Goal: Task Accomplishment & Management: Use online tool/utility

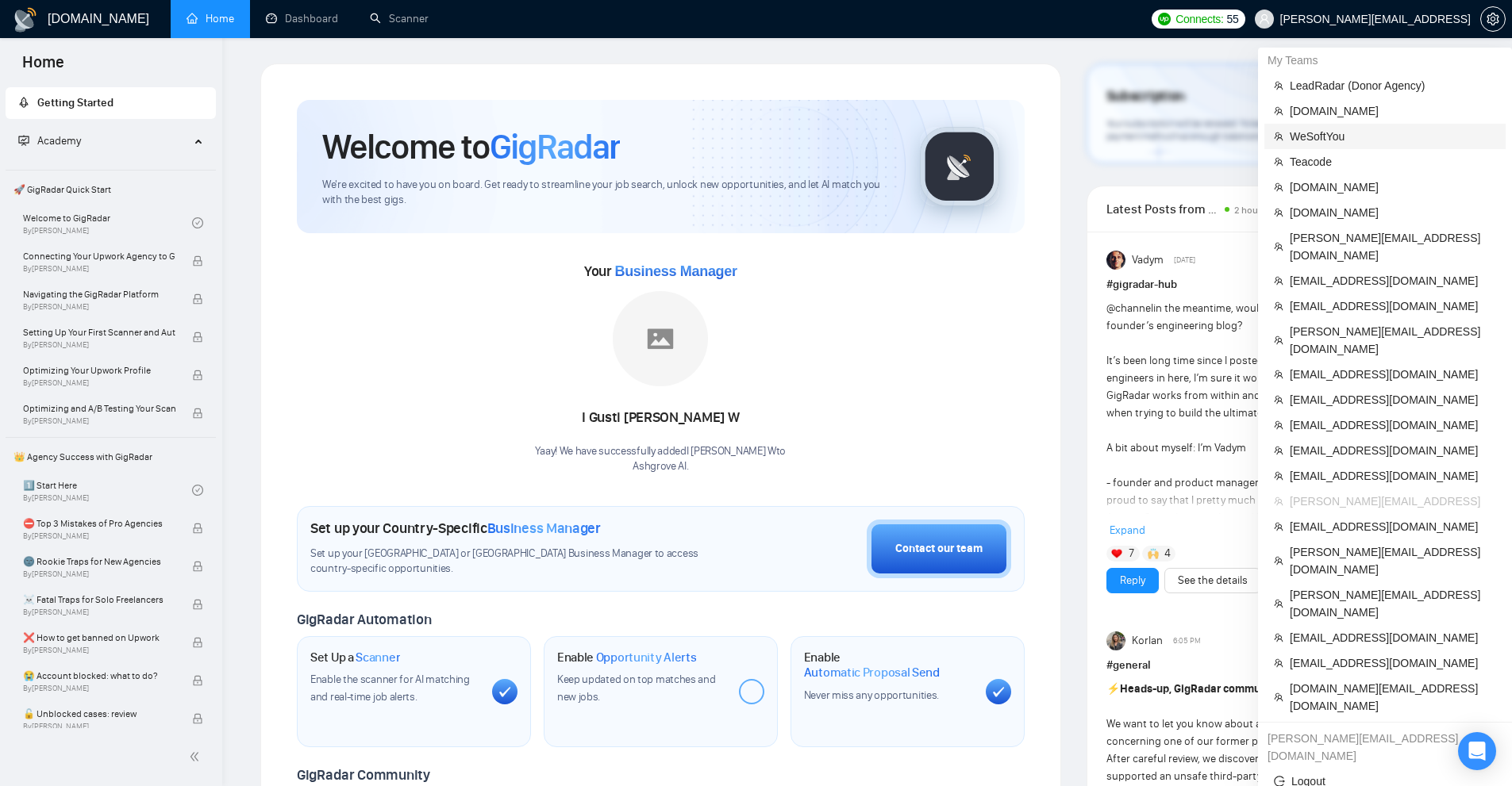
click at [1315, 134] on span "WeSoftYou" at bounding box center [1393, 136] width 207 height 17
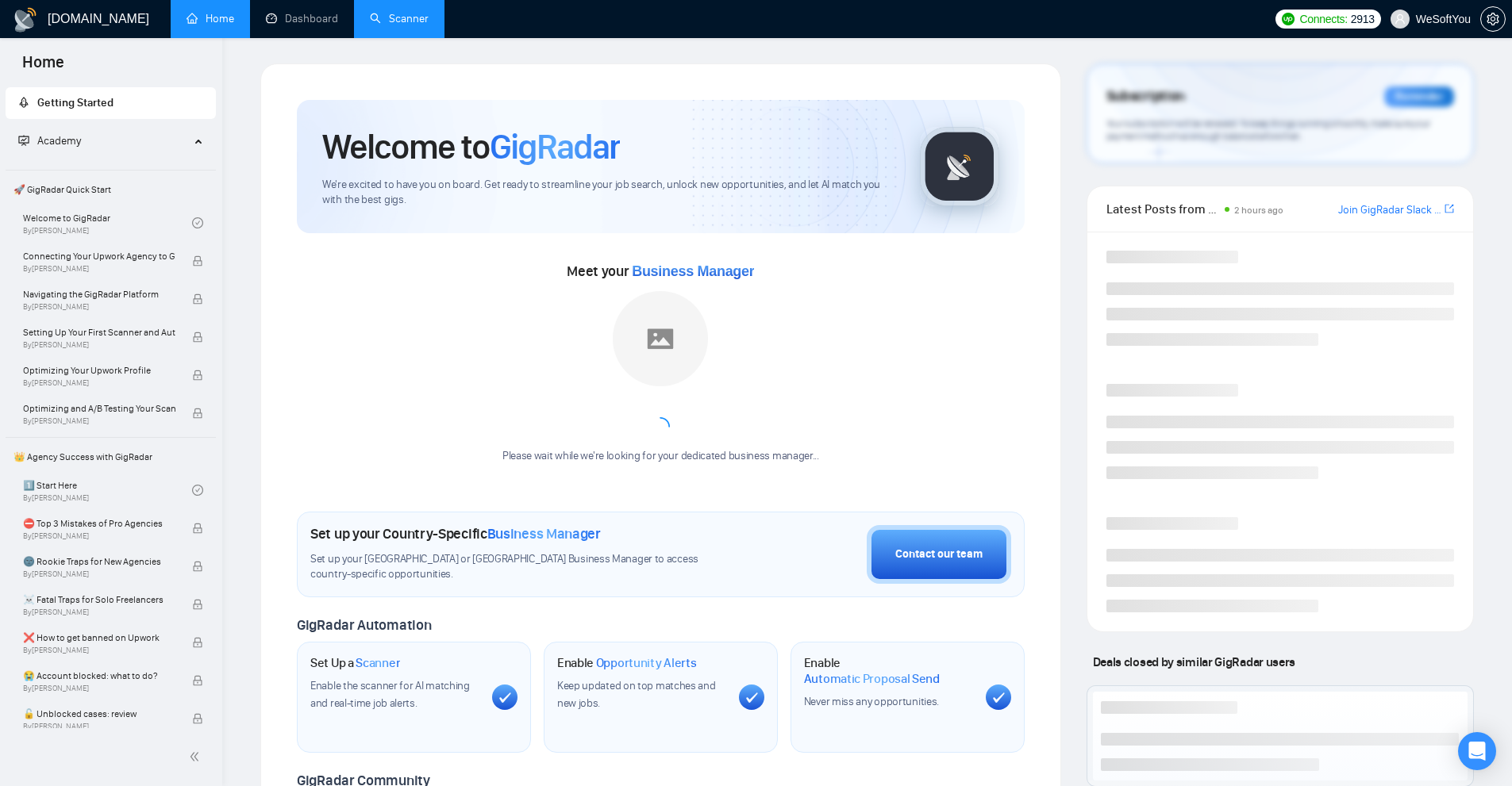
click at [398, 24] on link "Scanner" at bounding box center [399, 18] width 59 height 14
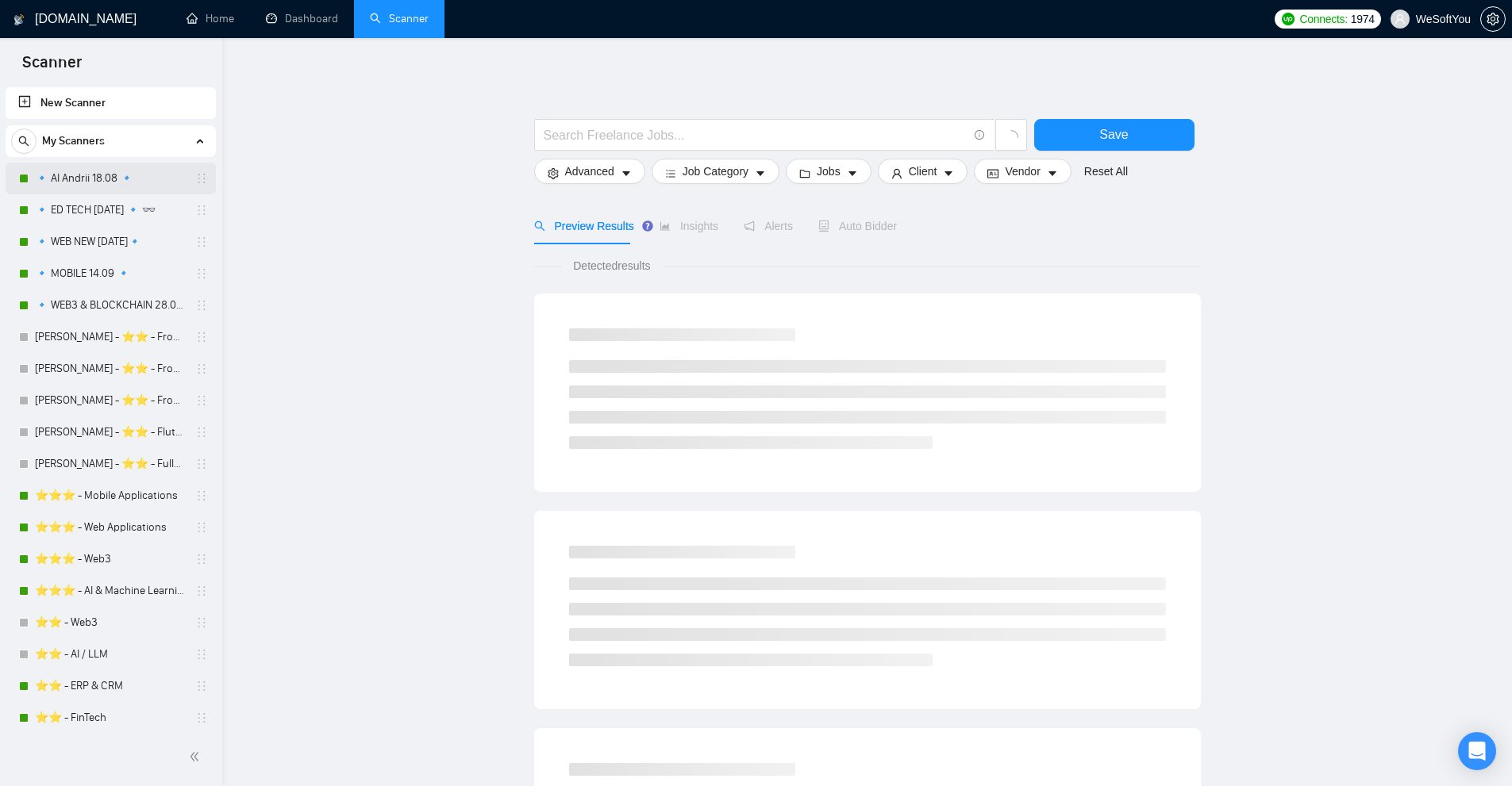
click at [103, 172] on link "🔹 AI Andrii 18.08 🔹" at bounding box center [111, 178] width 151 height 32
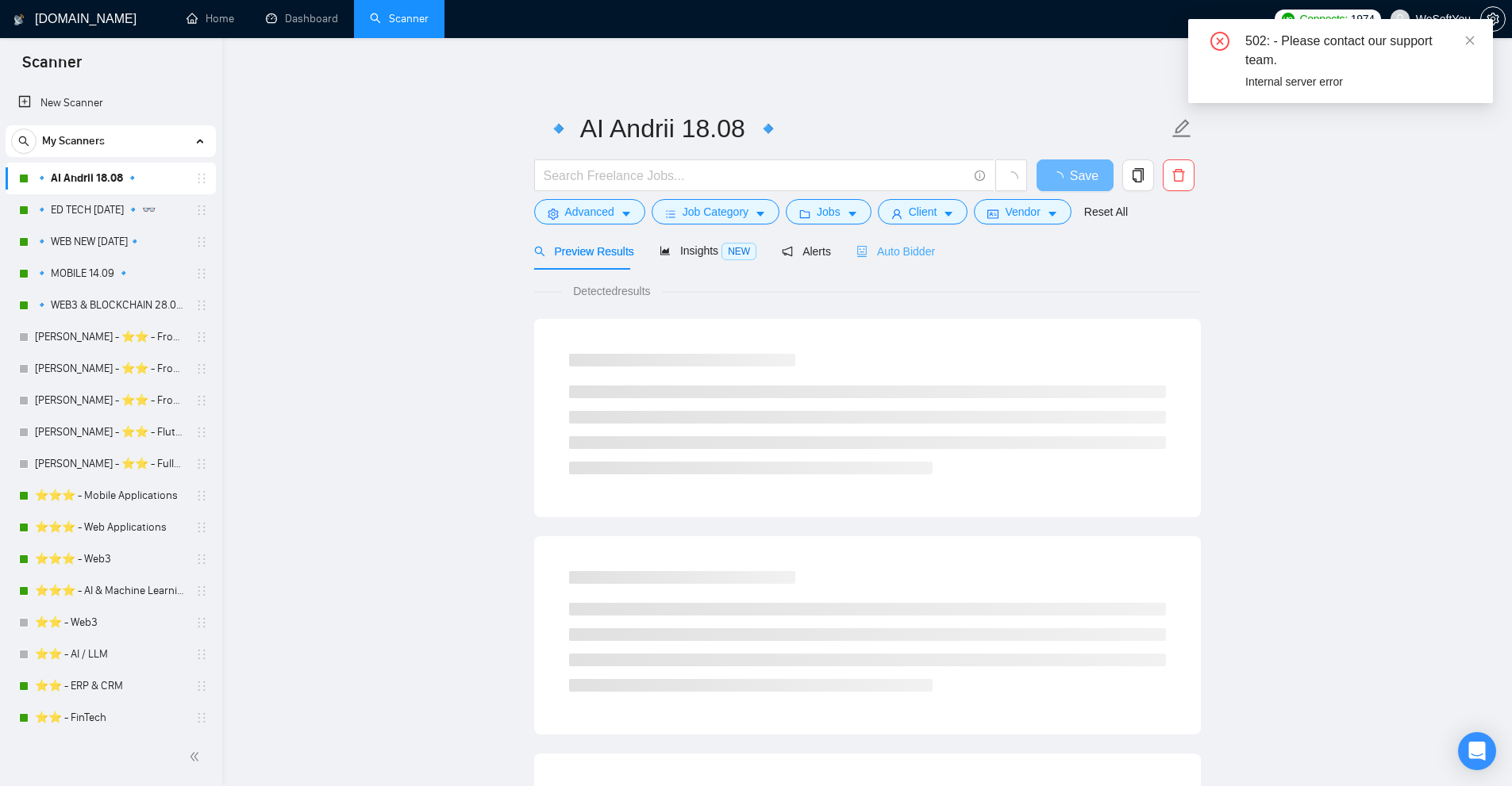
click at [875, 264] on div "Auto Bidder" at bounding box center [895, 250] width 79 height 37
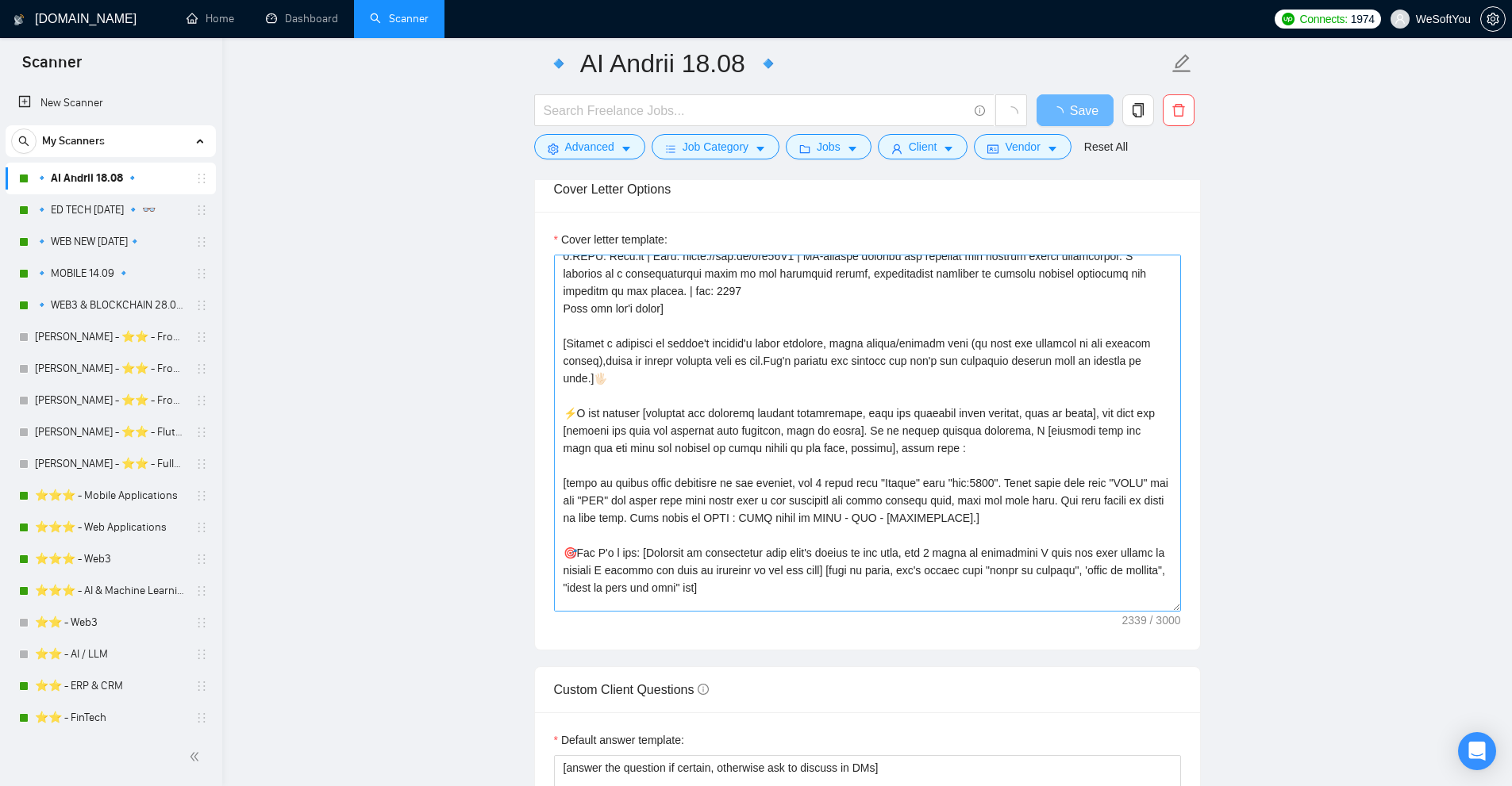
scroll to position [296, 0]
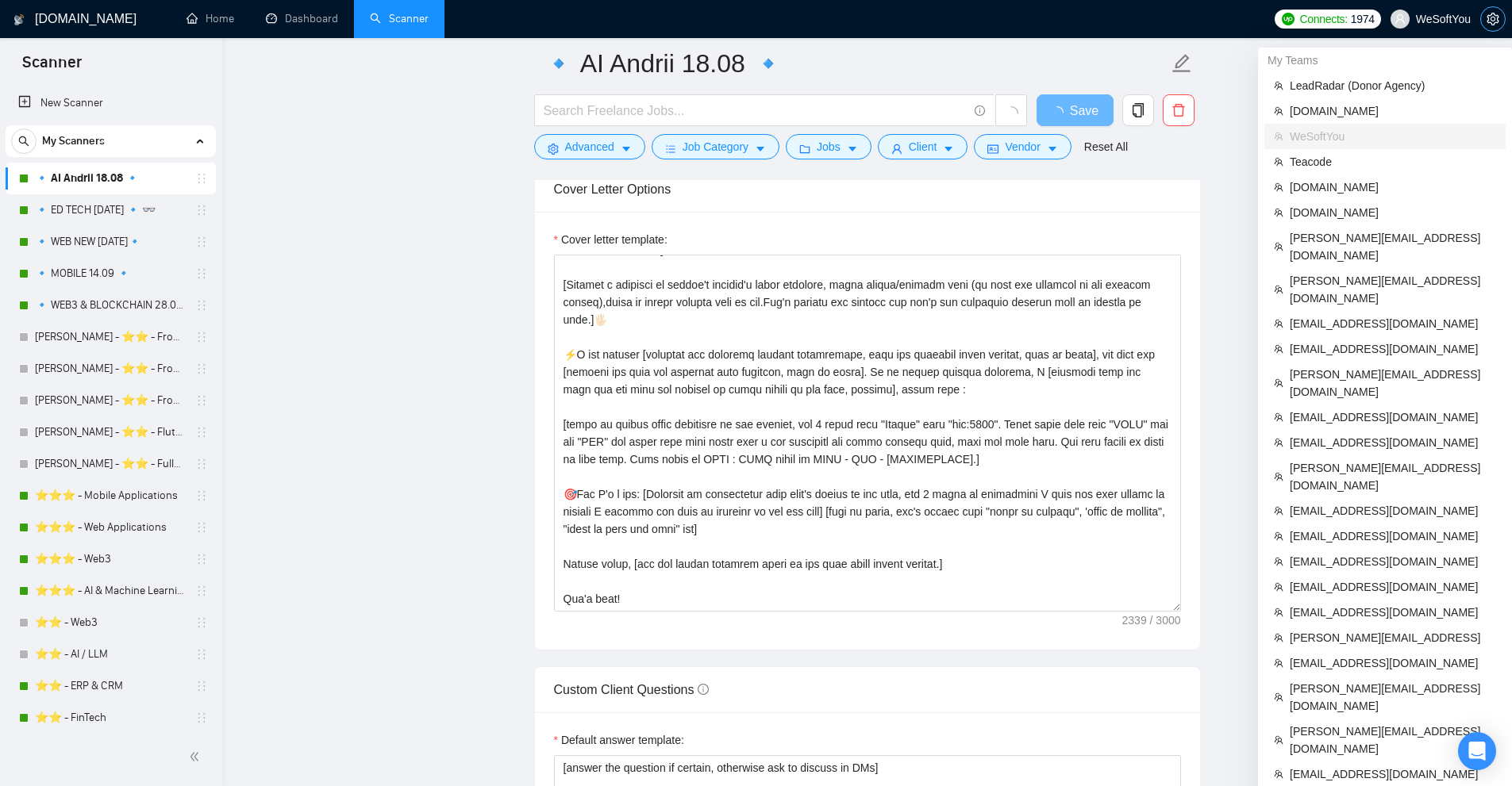
click at [1481, 20] on span "setting" at bounding box center [1493, 19] width 24 height 13
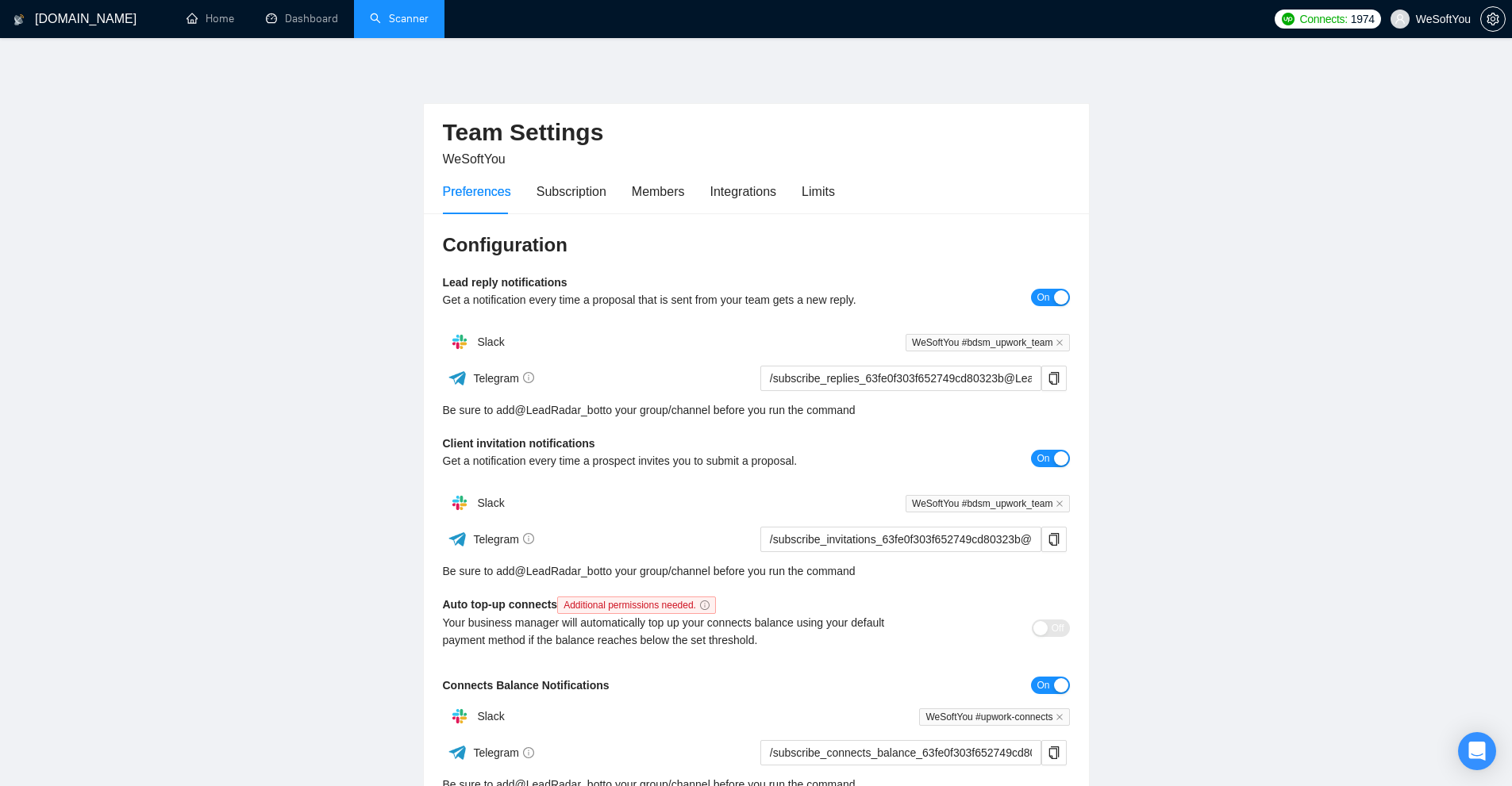
click at [837, 185] on div "Preferences Subscription Members Integrations Limits" at bounding box center [756, 191] width 627 height 45
click at [793, 188] on div "Preferences Subscription Members Integrations Limits" at bounding box center [639, 191] width 392 height 45
click at [810, 189] on div "Limits" at bounding box center [818, 191] width 34 height 20
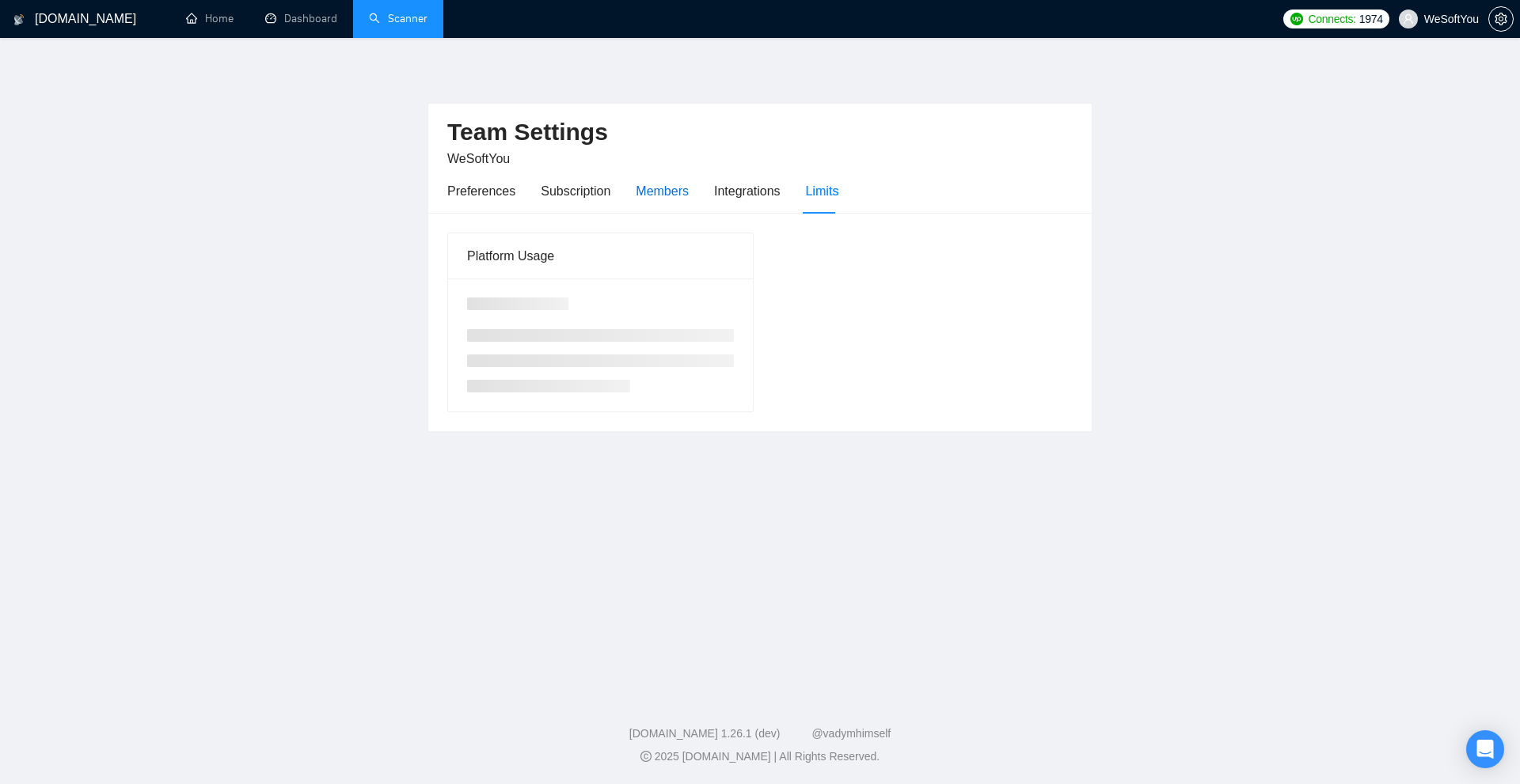
click at [639, 188] on div "Members" at bounding box center [662, 191] width 53 height 20
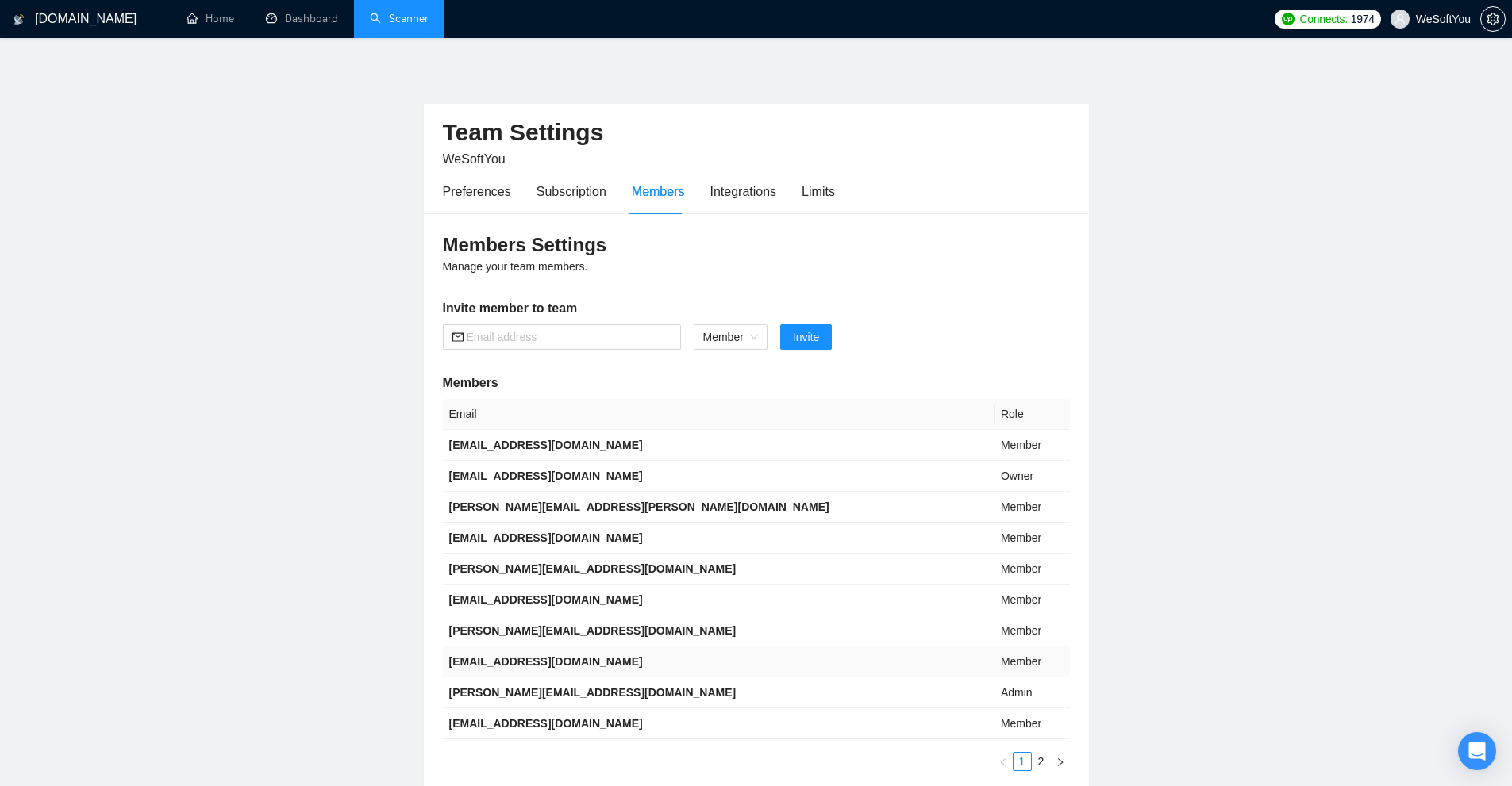
scroll to position [80, 0]
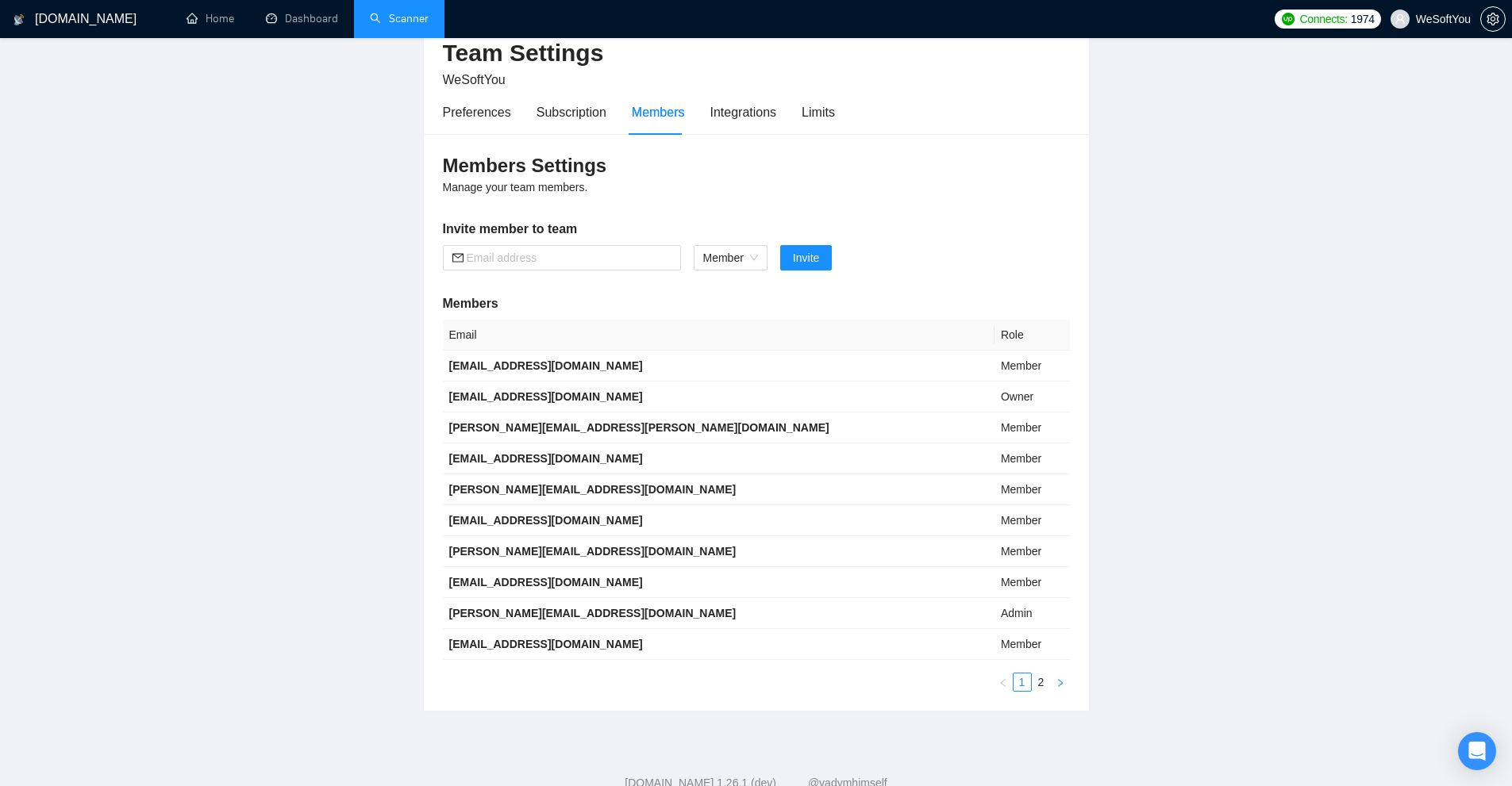
click at [1063, 684] on icon "right" at bounding box center [1060, 683] width 10 height 10
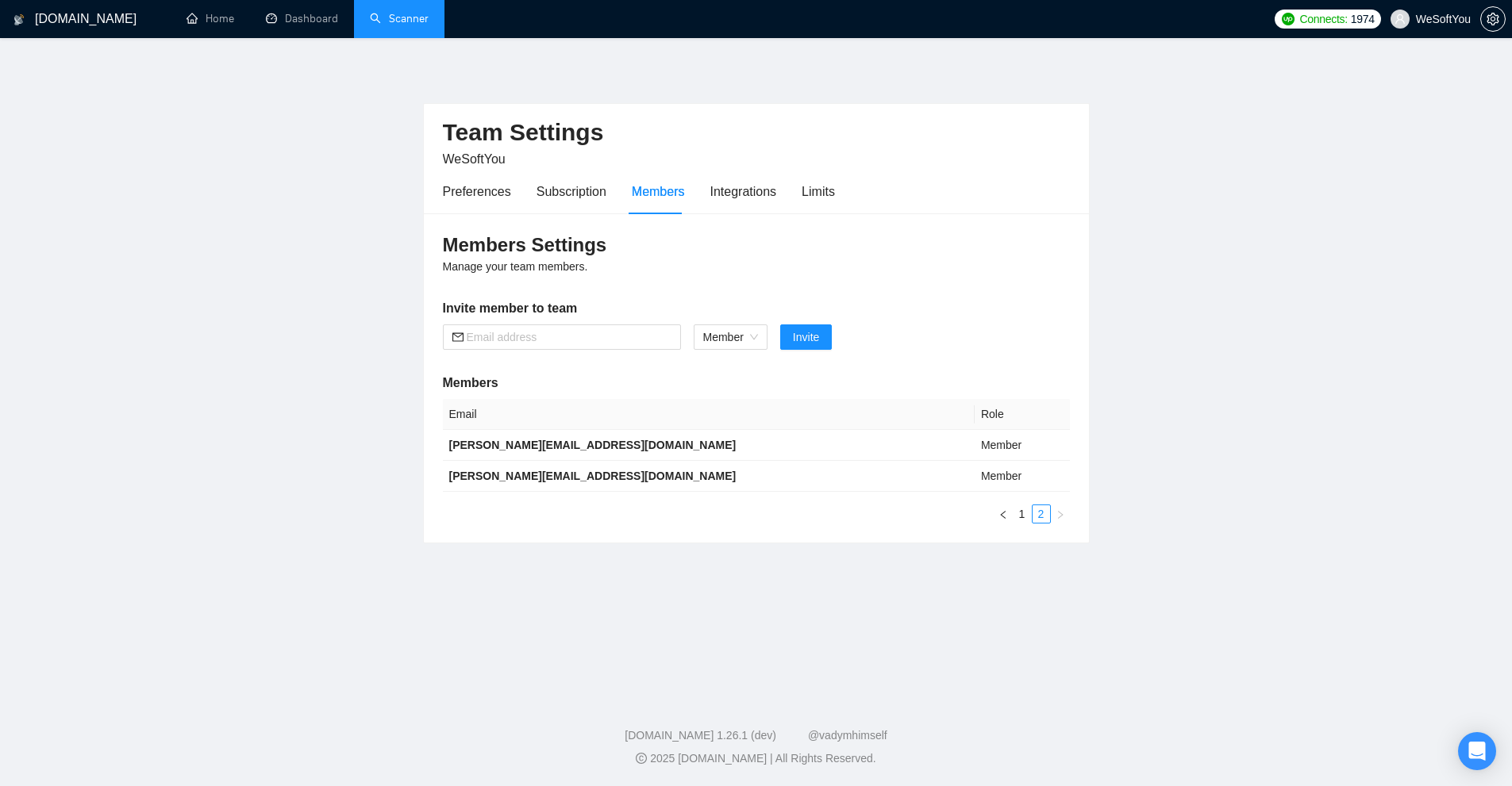
scroll to position [0, 0]
click at [1018, 503] on div "Email Role [PERSON_NAME][EMAIL_ADDRESS][DOMAIN_NAME] Member [PERSON_NAME][EMAIL…" at bounding box center [761, 461] width 627 height 124
click at [1012, 510] on icon "left" at bounding box center [1009, 515] width 10 height 10
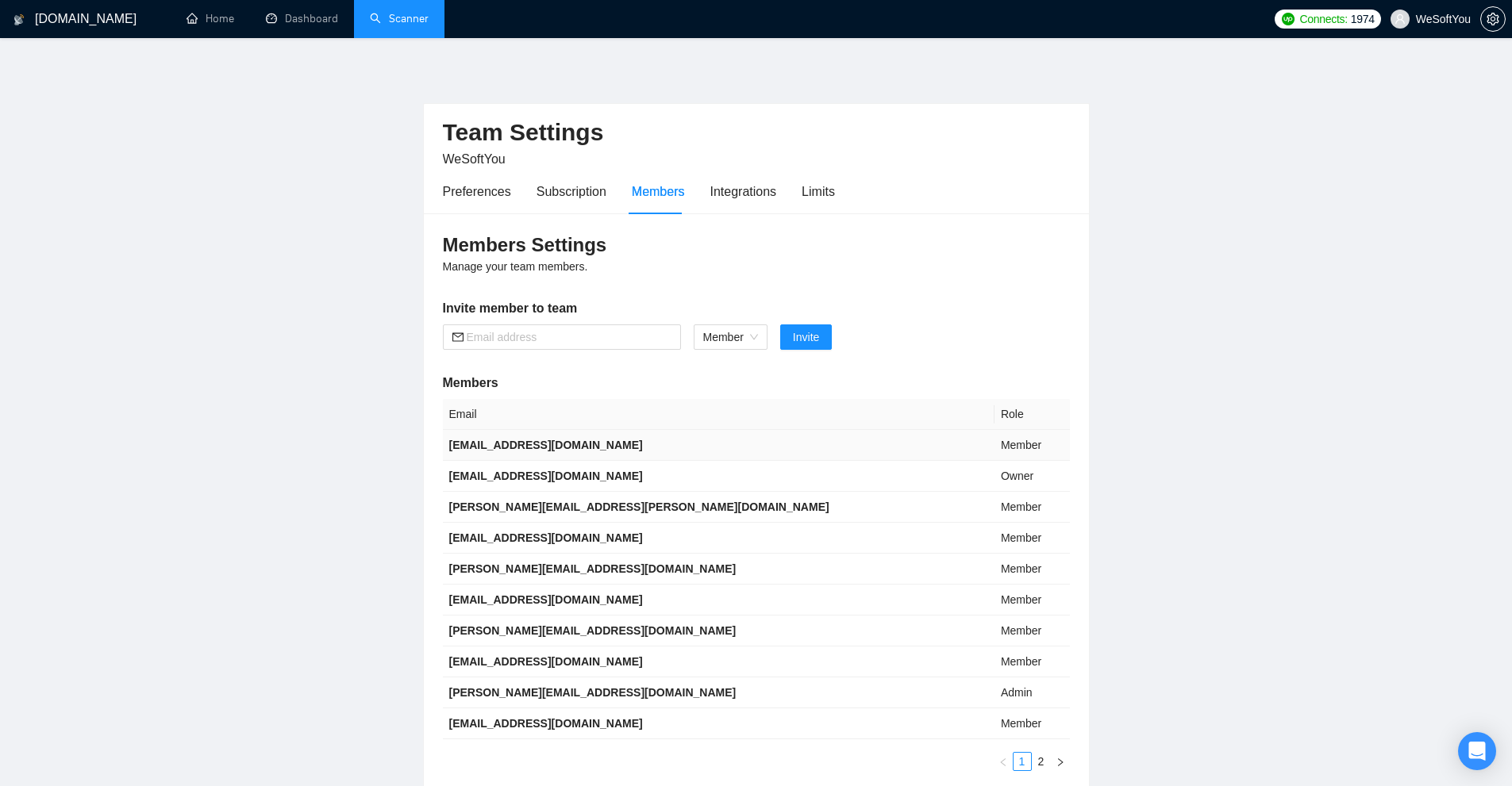
click at [607, 442] on td "[EMAIL_ADDRESS][DOMAIN_NAME]" at bounding box center [718, 445] width 551 height 31
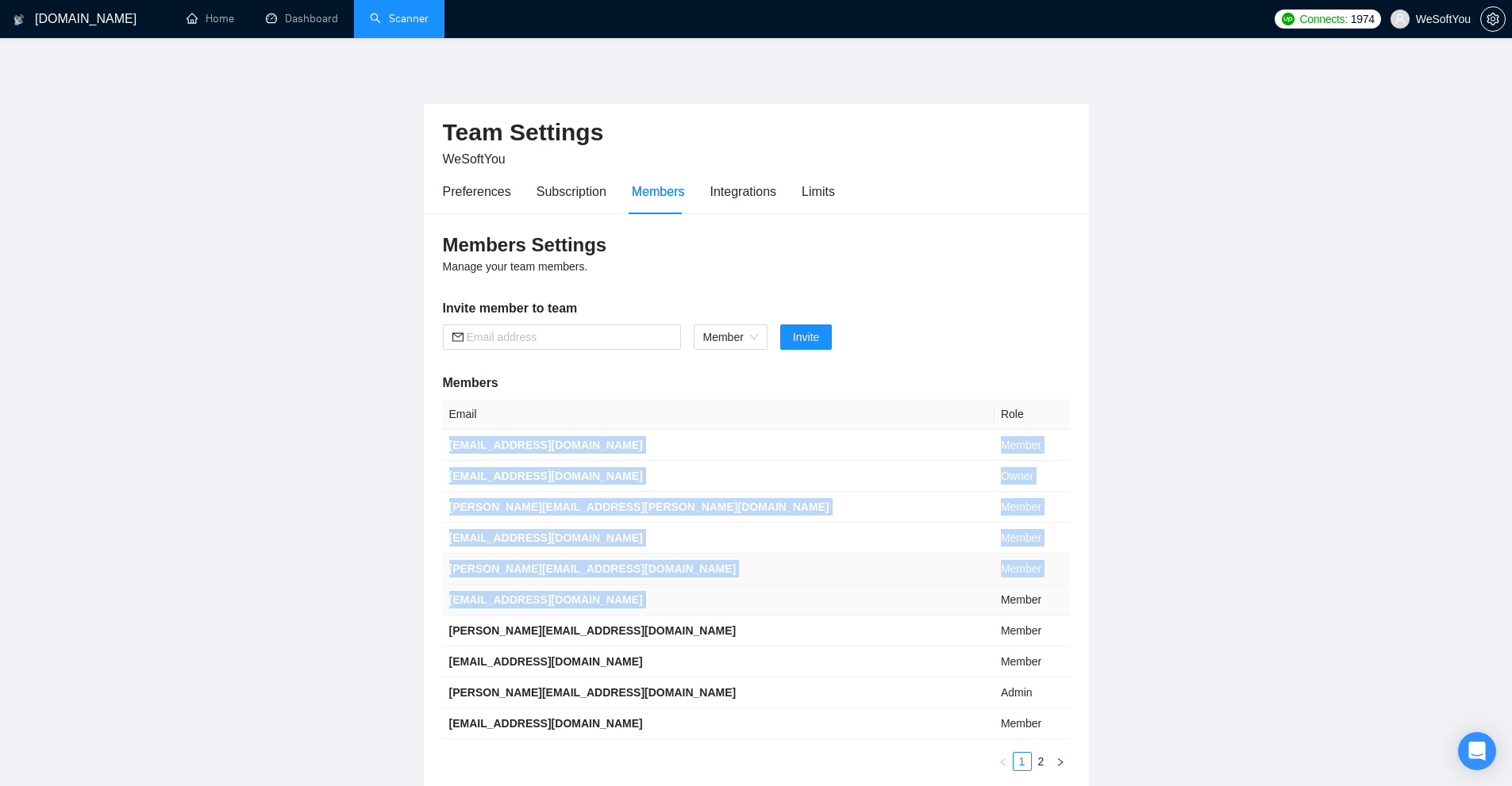
drag, startPoint x: 607, startPoint y: 442, endPoint x: 641, endPoint y: 594, distance: 155.8
click at [641, 594] on tbody "[EMAIL_ADDRESS][DOMAIN_NAME] Member [PERSON_NAME][EMAIL_ADDRESS][PERSON_NAME][D…" at bounding box center [756, 584] width 627 height 309
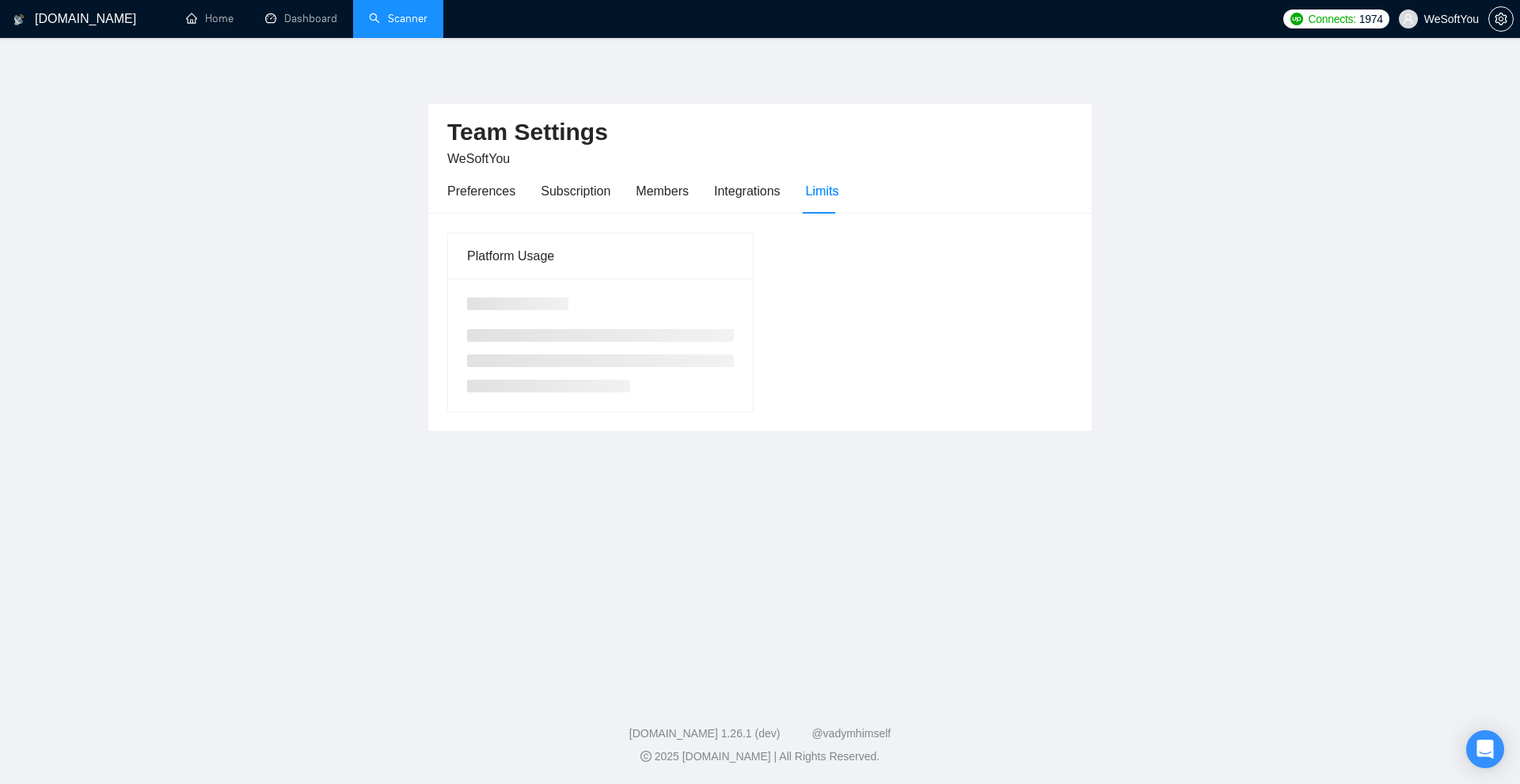
click at [379, 23] on link "Scanner" at bounding box center [398, 18] width 59 height 14
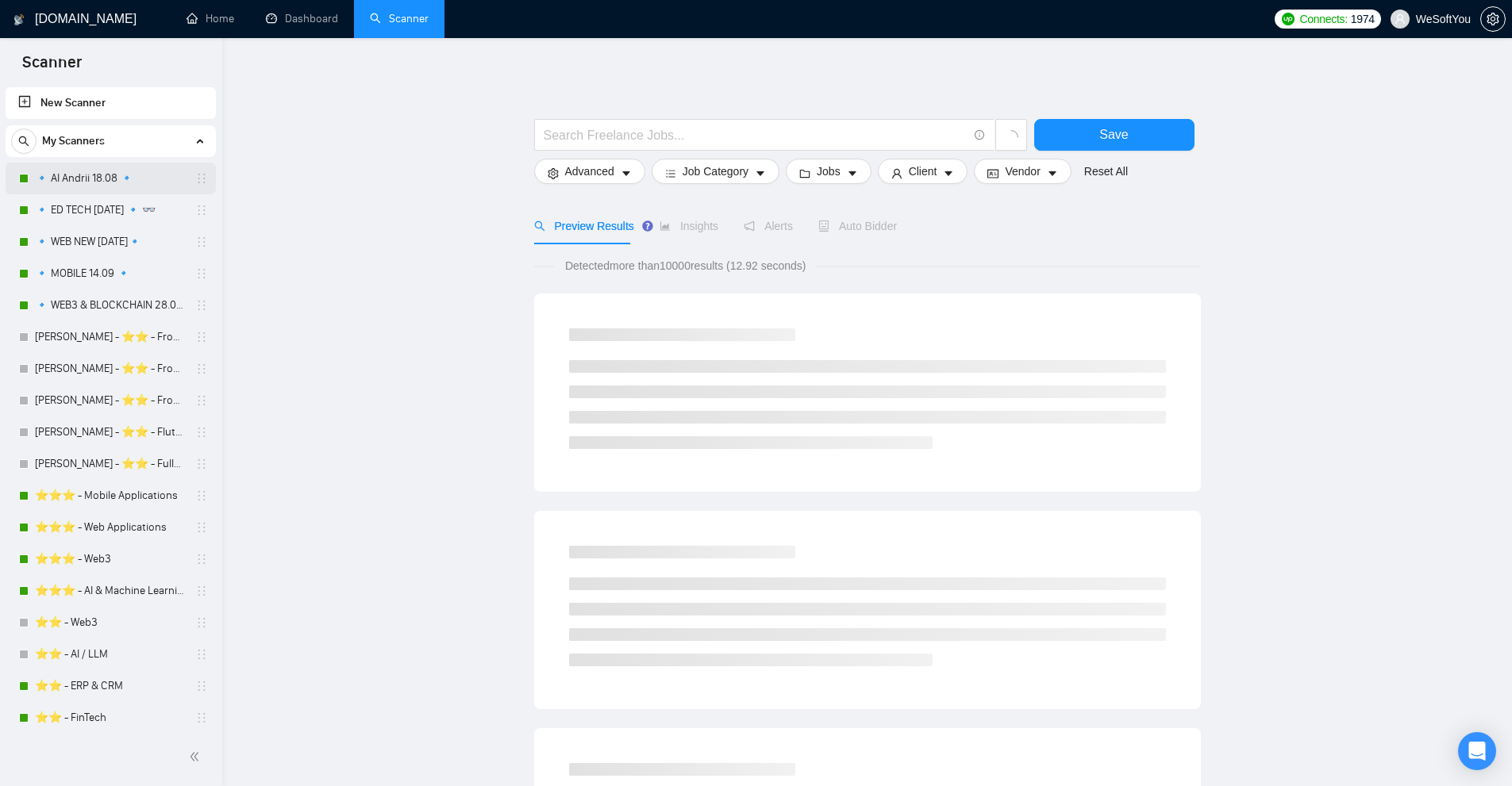
click at [102, 172] on link "🔹 AI Andrii 18.08 🔹" at bounding box center [111, 178] width 151 height 32
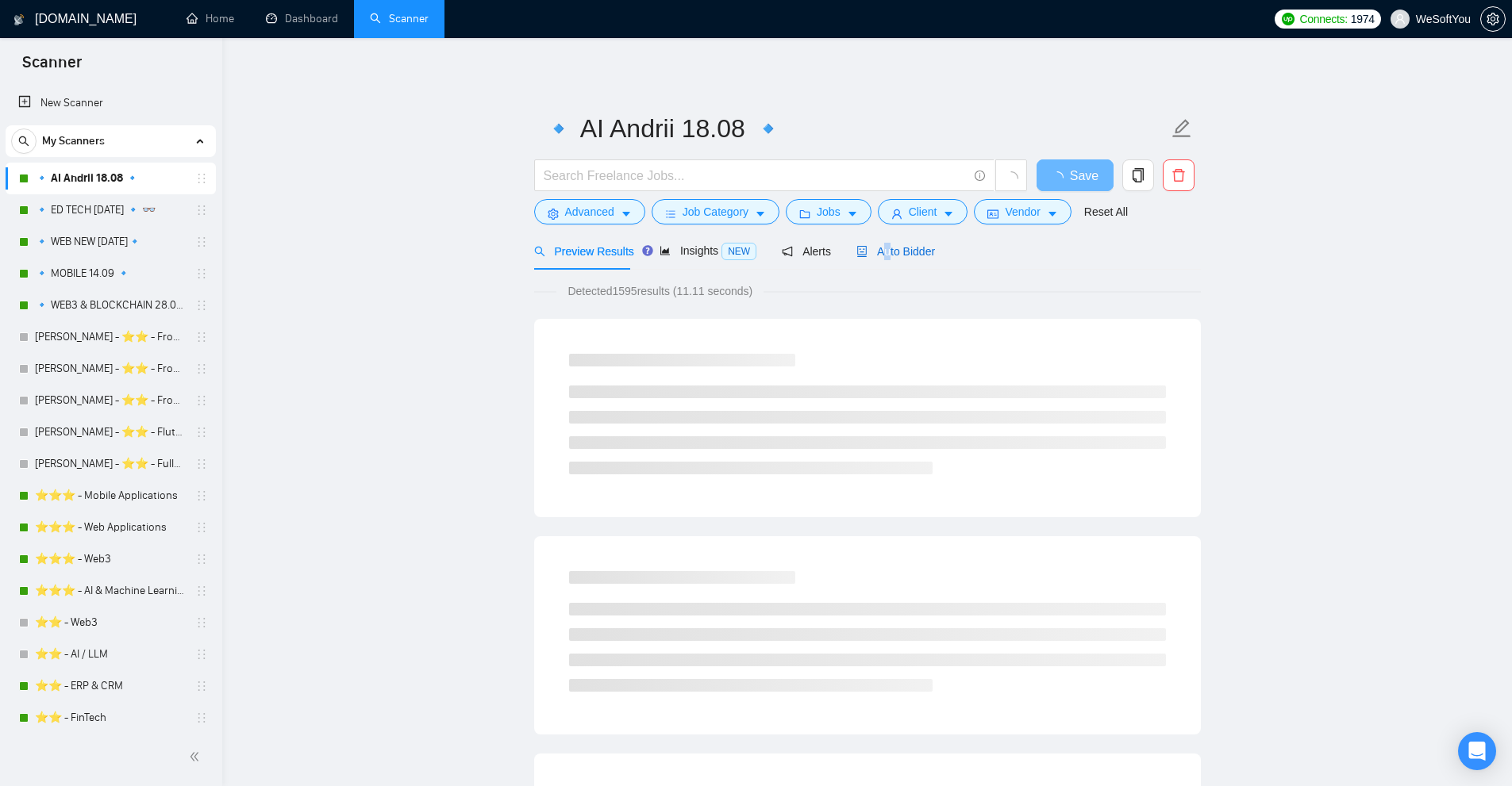
click at [881, 258] on div "Auto Bidder" at bounding box center [895, 251] width 79 height 17
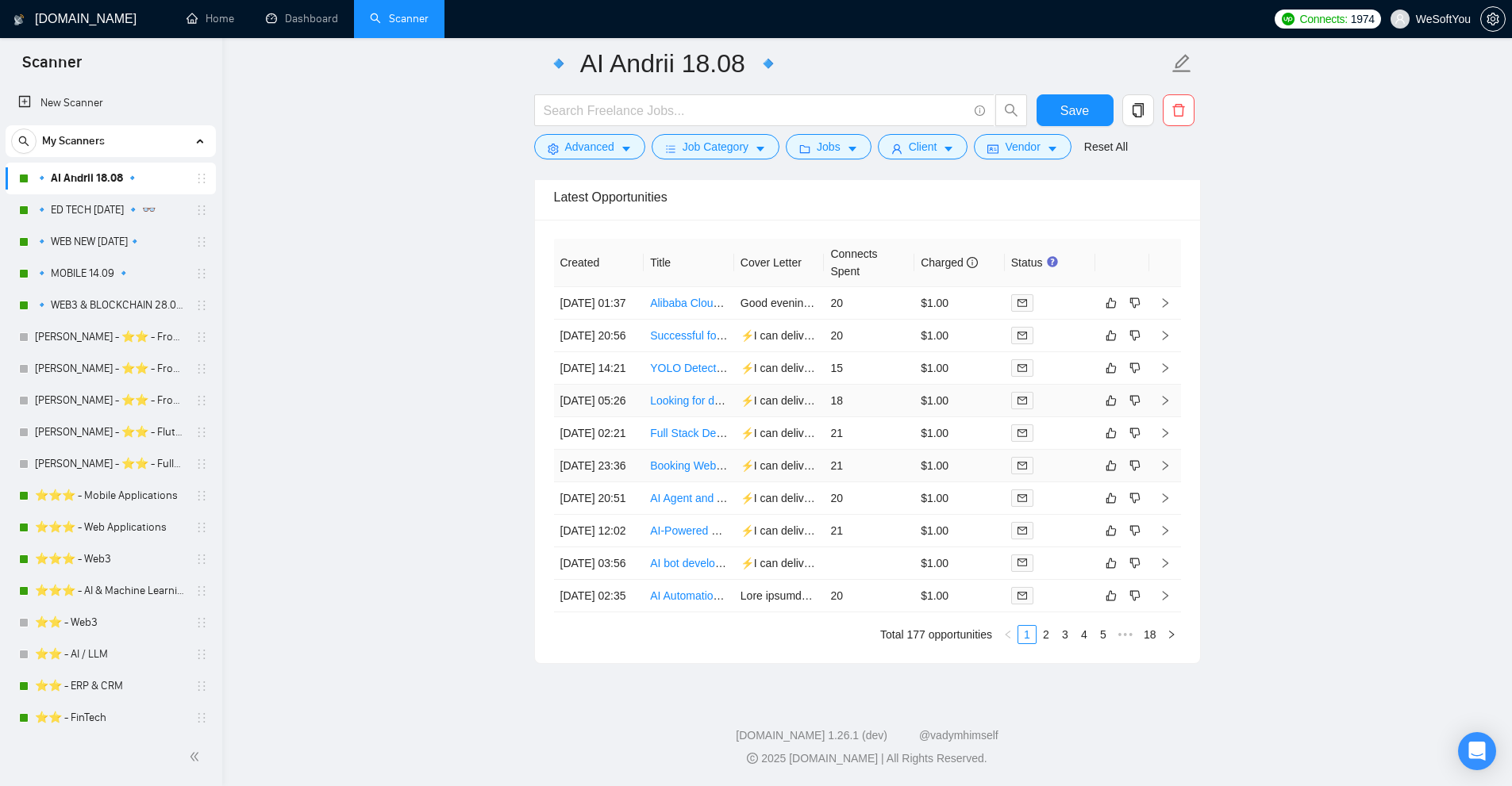
scroll to position [3809, 0]
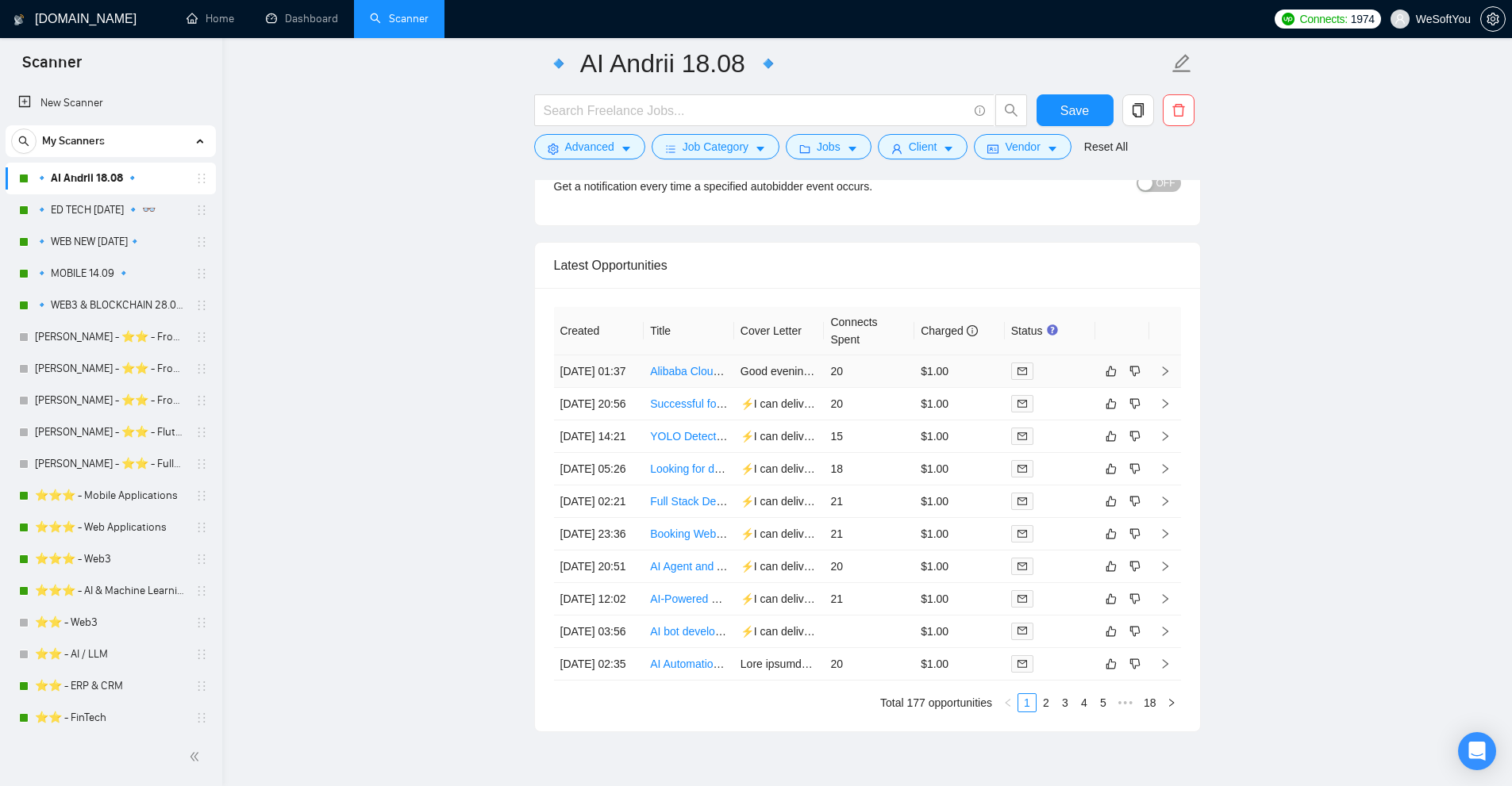
click at [890, 388] on td "20" at bounding box center [869, 372] width 91 height 33
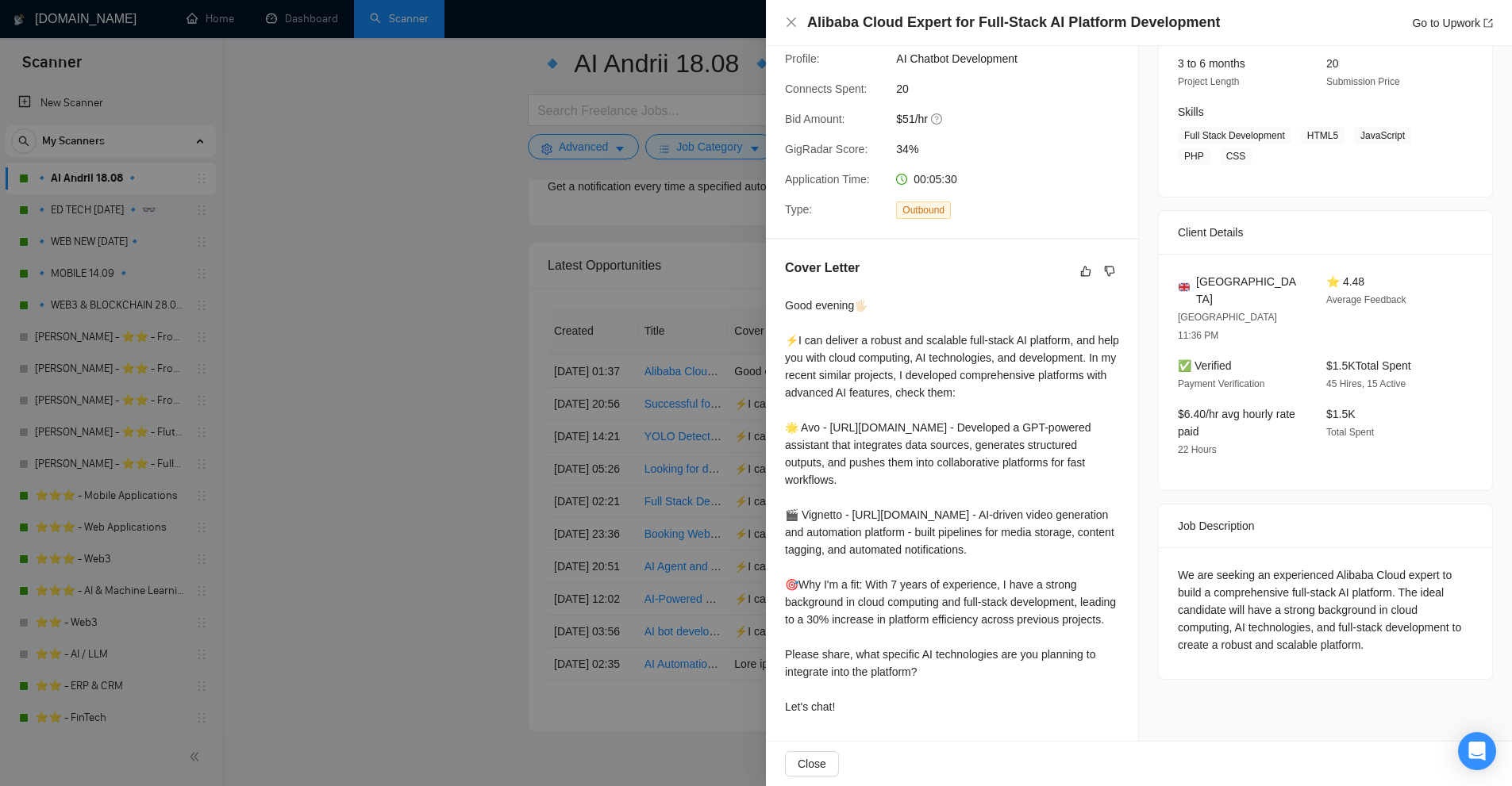
scroll to position [4034, 0]
click at [733, 429] on div at bounding box center [756, 393] width 1512 height 786
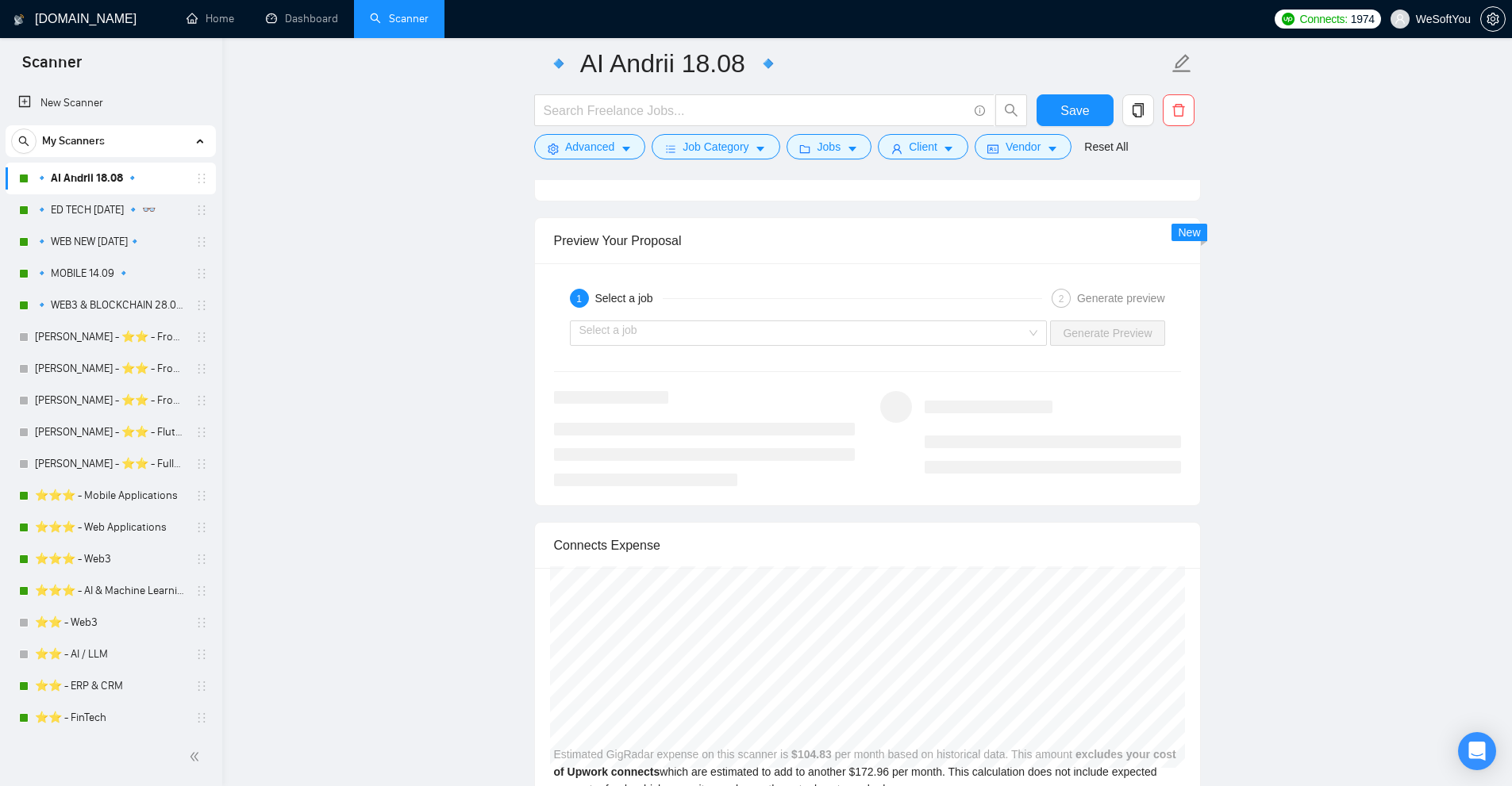
scroll to position [1813, 0]
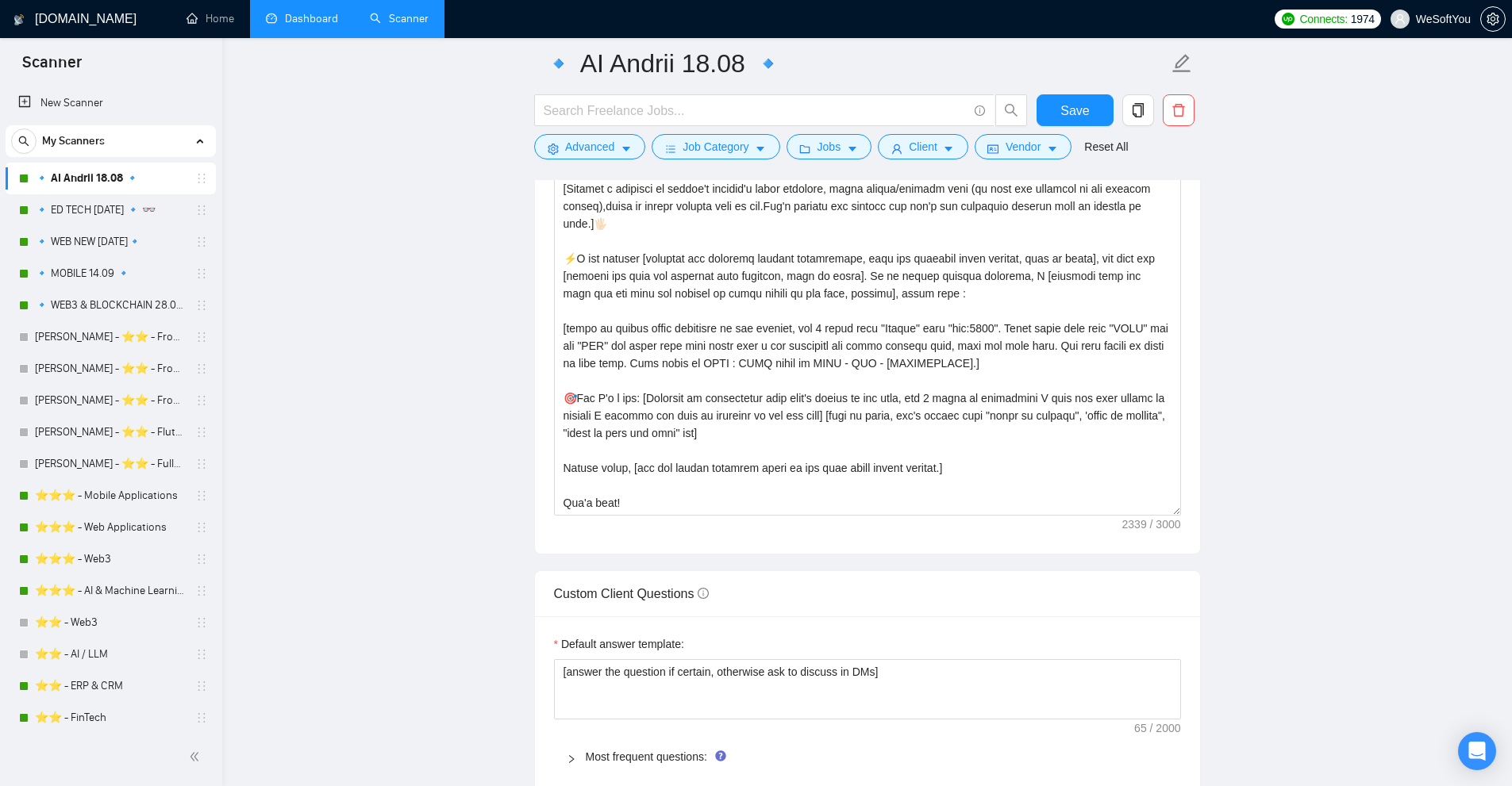
click at [314, 25] on link "Dashboard" at bounding box center [302, 18] width 73 height 14
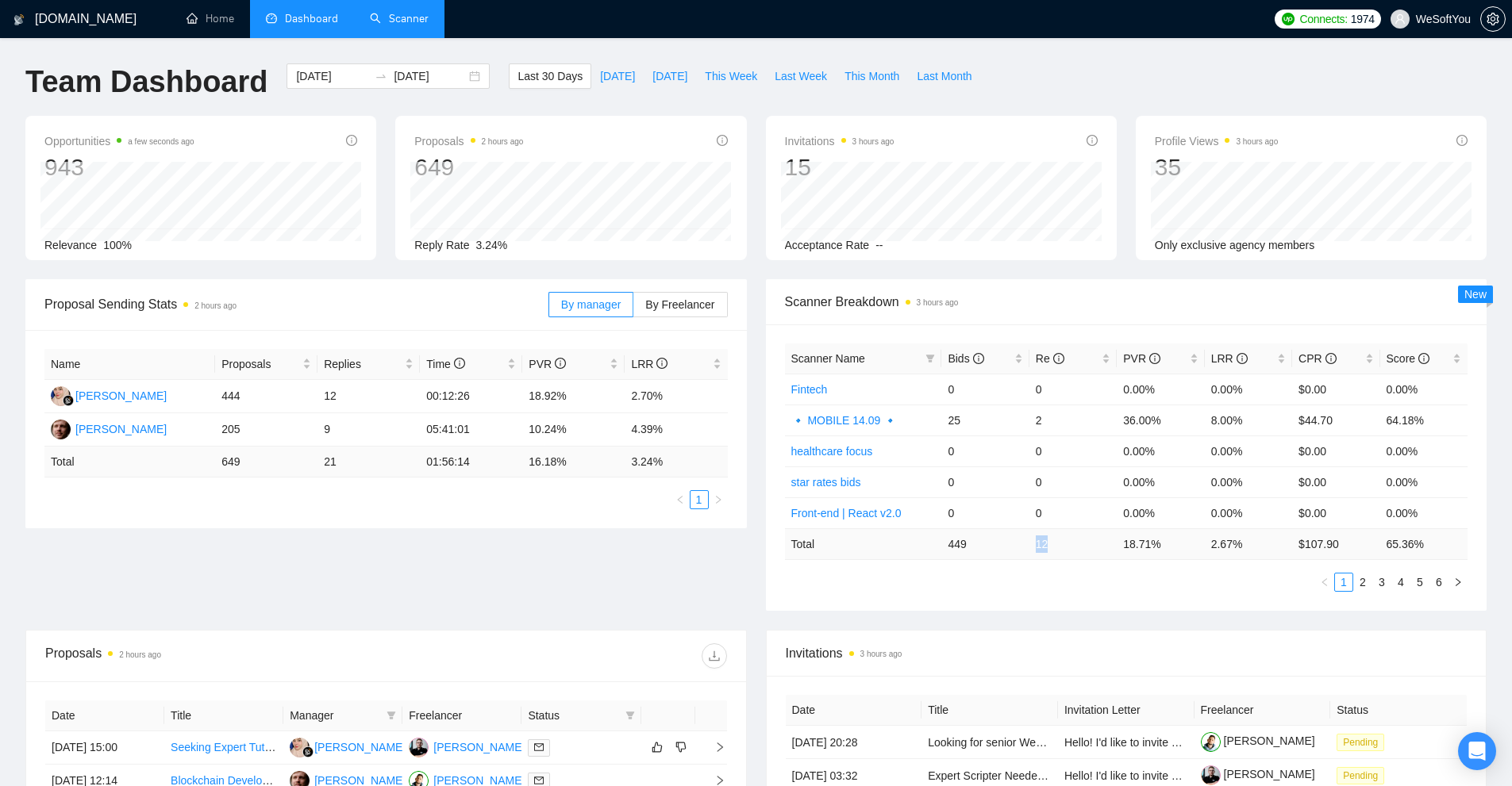
drag, startPoint x: 1034, startPoint y: 536, endPoint x: 1097, endPoint y: 548, distance: 64.1
click at [1074, 543] on td "12" at bounding box center [1073, 544] width 87 height 31
click at [1102, 549] on td "12" at bounding box center [1073, 544] width 87 height 31
drag, startPoint x: 1253, startPoint y: 546, endPoint x: 1060, endPoint y: 547, distance: 193.0
click at [1097, 547] on tr "Total 449 12 18.71 % 2.67 % $ 107.90 65.36 %" at bounding box center [1127, 544] width 684 height 31
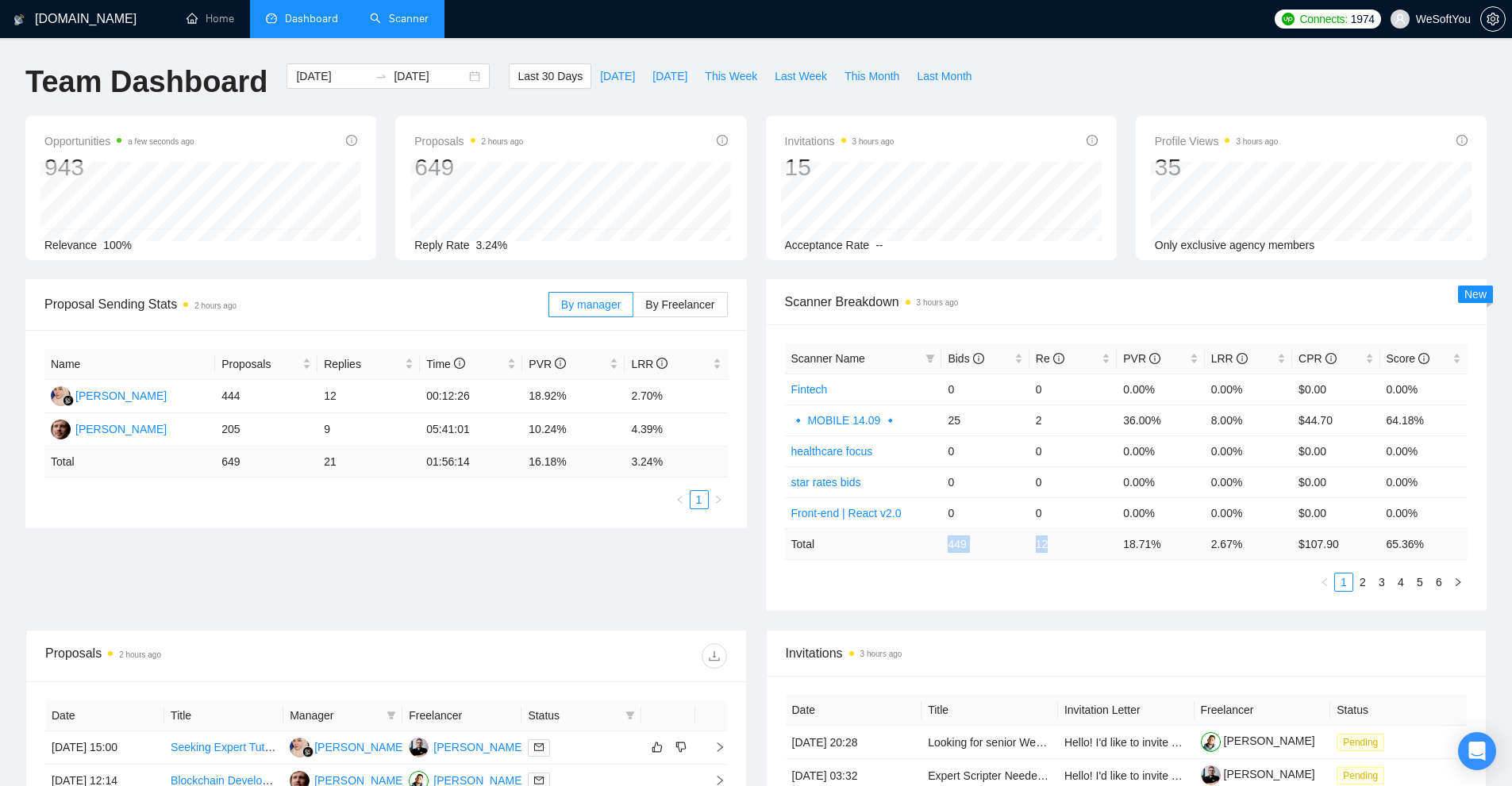
drag, startPoint x: 945, startPoint y: 548, endPoint x: 1078, endPoint y: 552, distance: 133.1
click at [1078, 552] on tr "Total 449 12 18.71 % 2.67 % $ 107.90 65.36 %" at bounding box center [1127, 544] width 684 height 31
click at [1078, 552] on td "12" at bounding box center [1073, 544] width 87 height 31
click at [1022, 357] on div "Bids" at bounding box center [985, 358] width 74 height 17
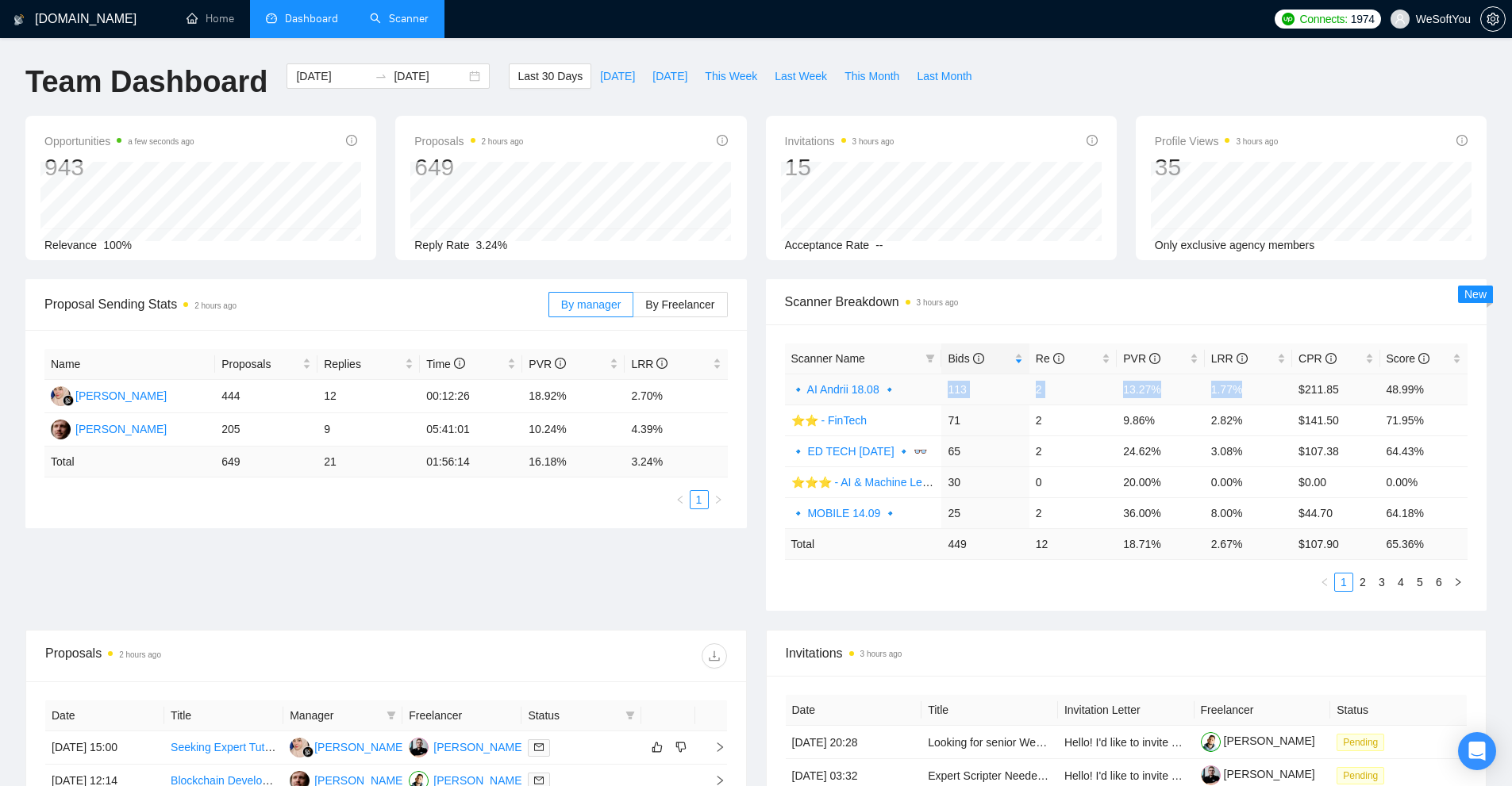
drag, startPoint x: 945, startPoint y: 393, endPoint x: 1255, endPoint y: 393, distance: 310.0
click at [1255, 393] on tr "🔹 AI Andrii 18.08 🔹 113 2 13.27% 1.77% $211.85 48.99%" at bounding box center [1127, 389] width 684 height 31
click at [1255, 393] on td "1.77%" at bounding box center [1249, 389] width 87 height 31
click at [696, 304] on span "By Freelancer" at bounding box center [680, 305] width 69 height 13
click at [633, 308] on input "By Freelancer" at bounding box center [633, 308] width 0 height 0
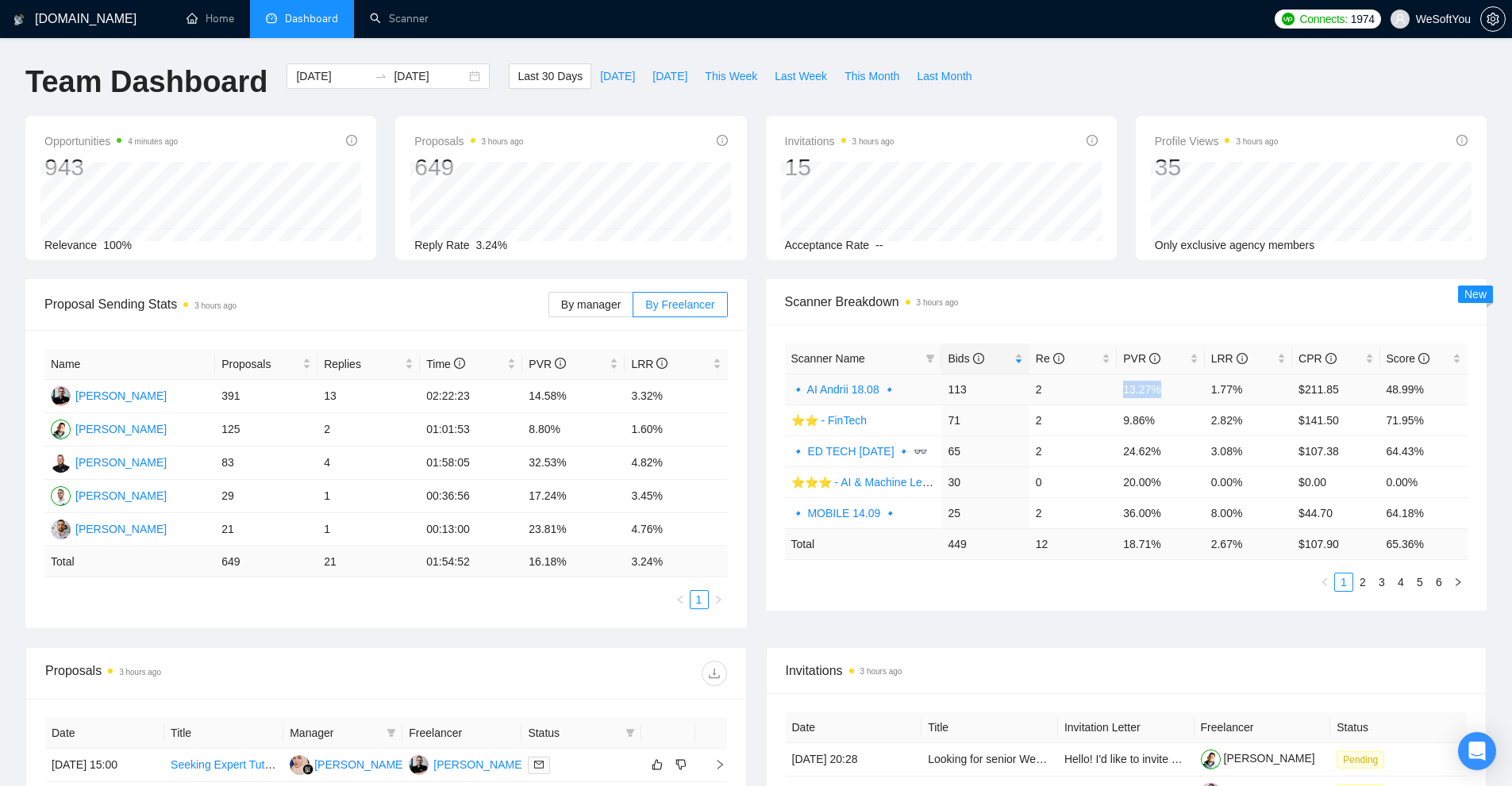
drag, startPoint x: 1123, startPoint y: 393, endPoint x: 1160, endPoint y: 391, distance: 37.1
click at [1160, 391] on td "13.27%" at bounding box center [1160, 389] width 87 height 31
drag, startPoint x: 1129, startPoint y: 422, endPoint x: 1180, endPoint y: 422, distance: 51.0
click at [1180, 422] on td "9.86%" at bounding box center [1160, 420] width 87 height 31
click at [844, 424] on link "⭐️⭐️ - FinTech" at bounding box center [829, 421] width 75 height 13
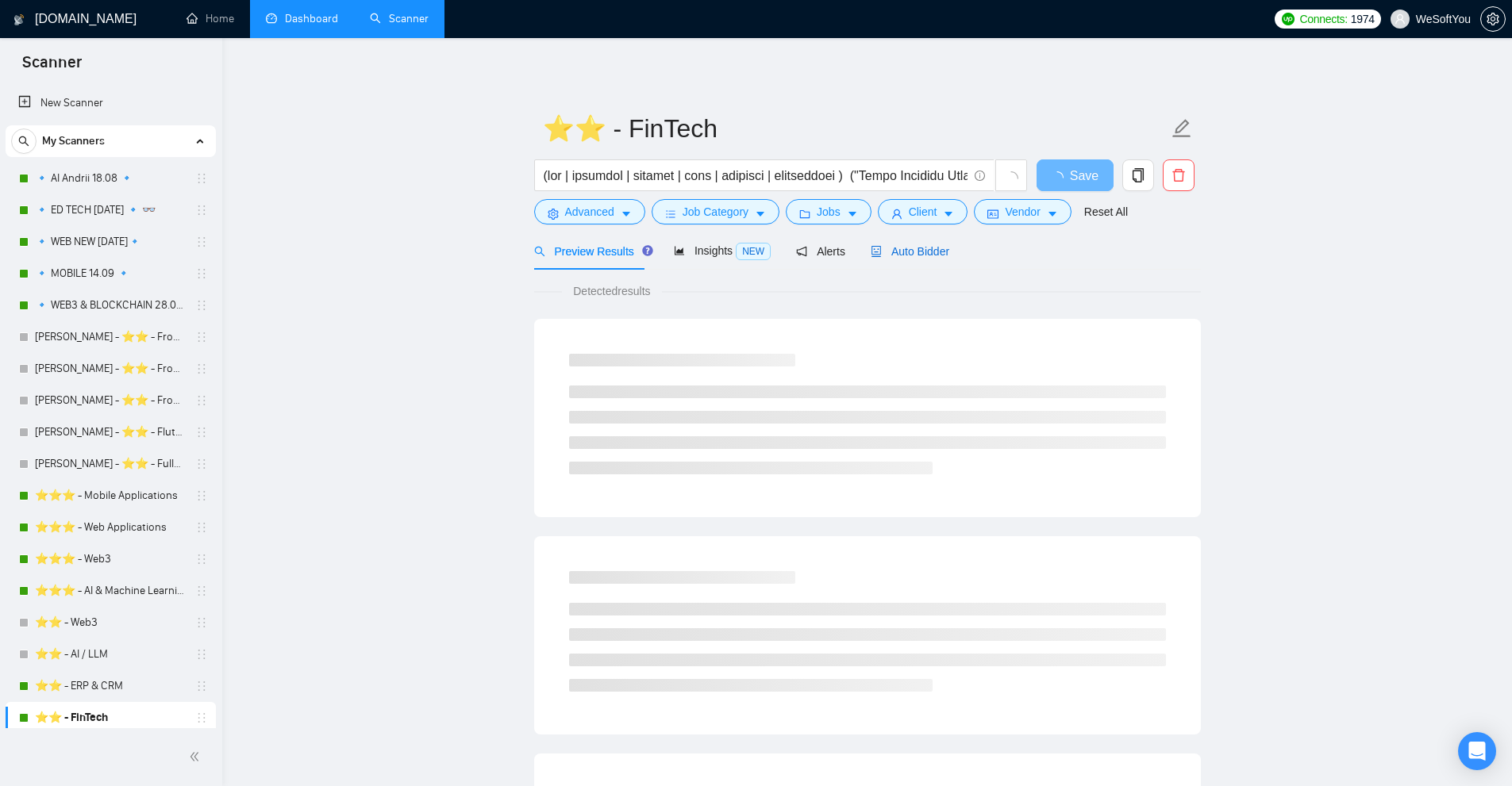
click at [887, 258] on div "Auto Bidder" at bounding box center [910, 251] width 79 height 17
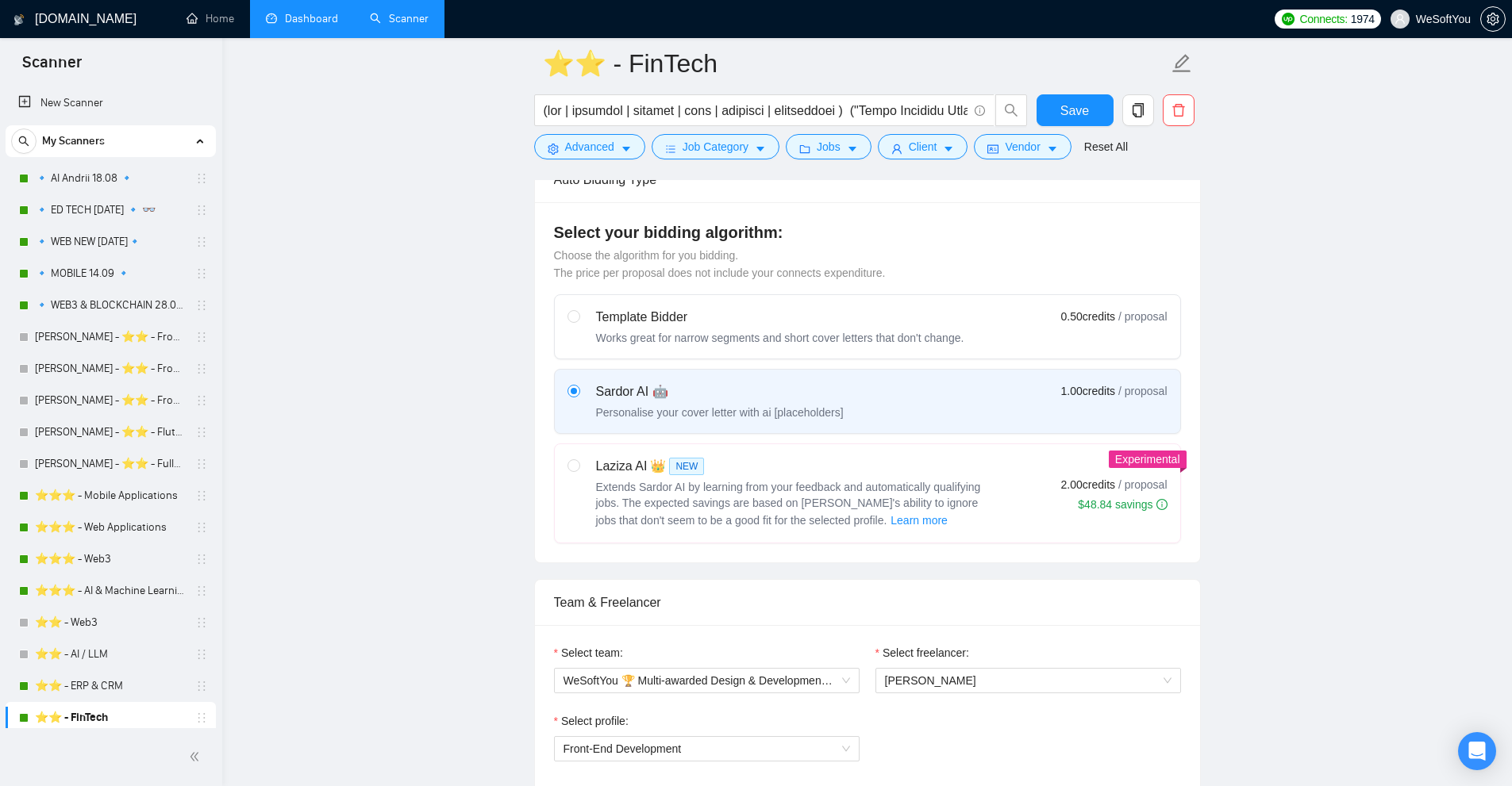
scroll to position [873, 0]
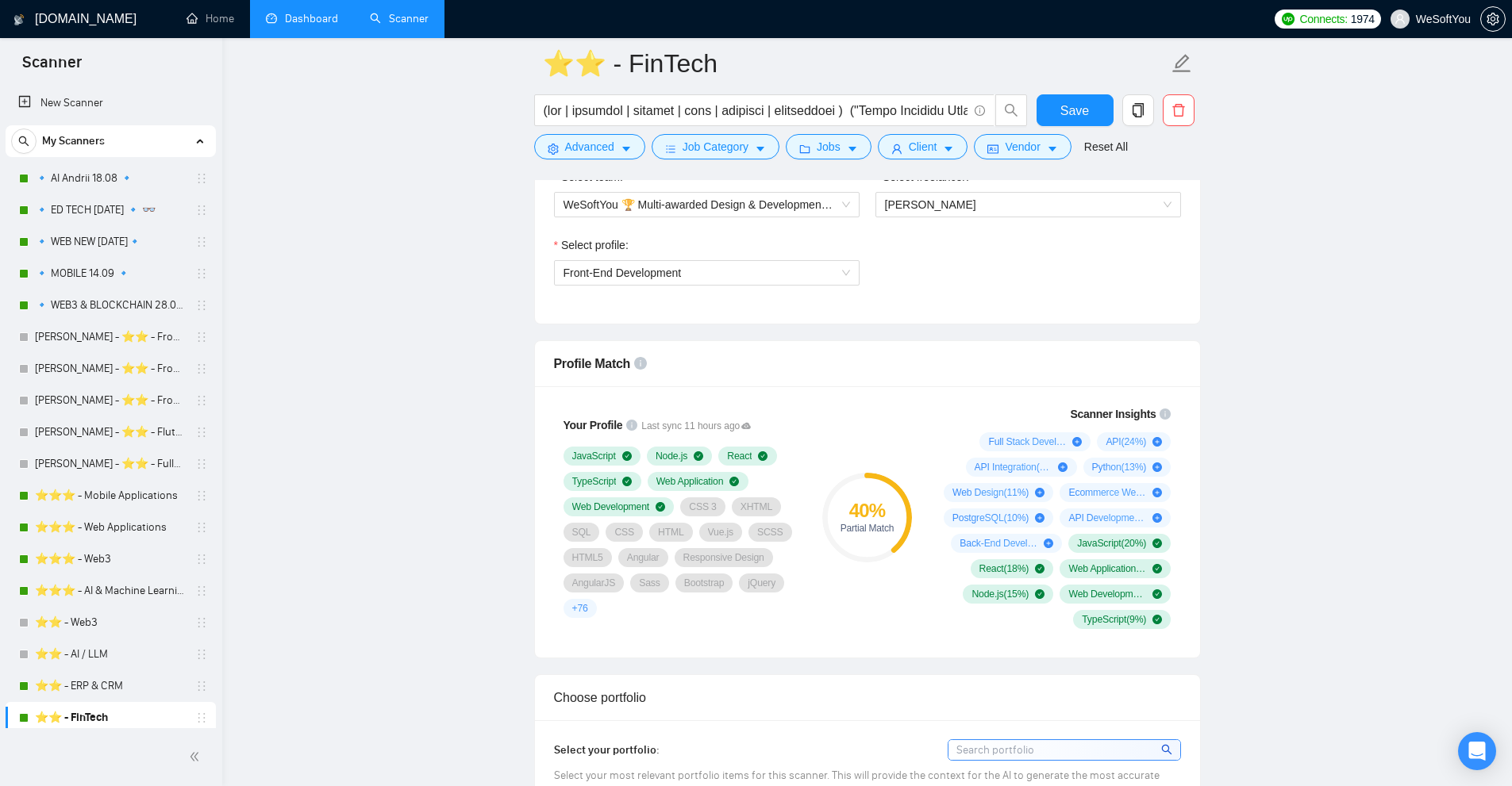
click at [287, 12] on link "Dashboard" at bounding box center [302, 18] width 73 height 14
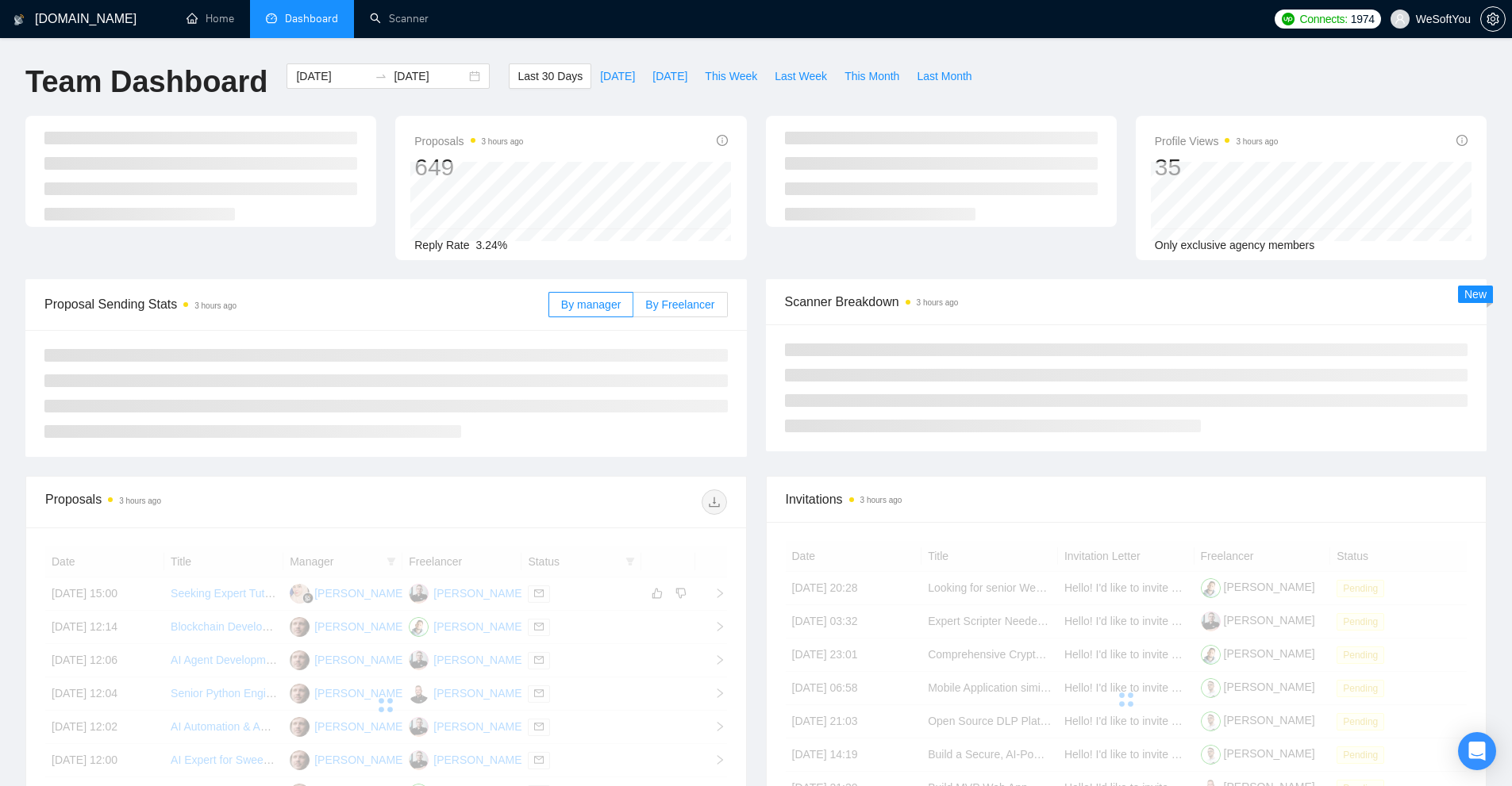
click at [690, 302] on span "By Freelancer" at bounding box center [680, 305] width 69 height 13
click at [633, 308] on input "By Freelancer" at bounding box center [633, 308] width 0 height 0
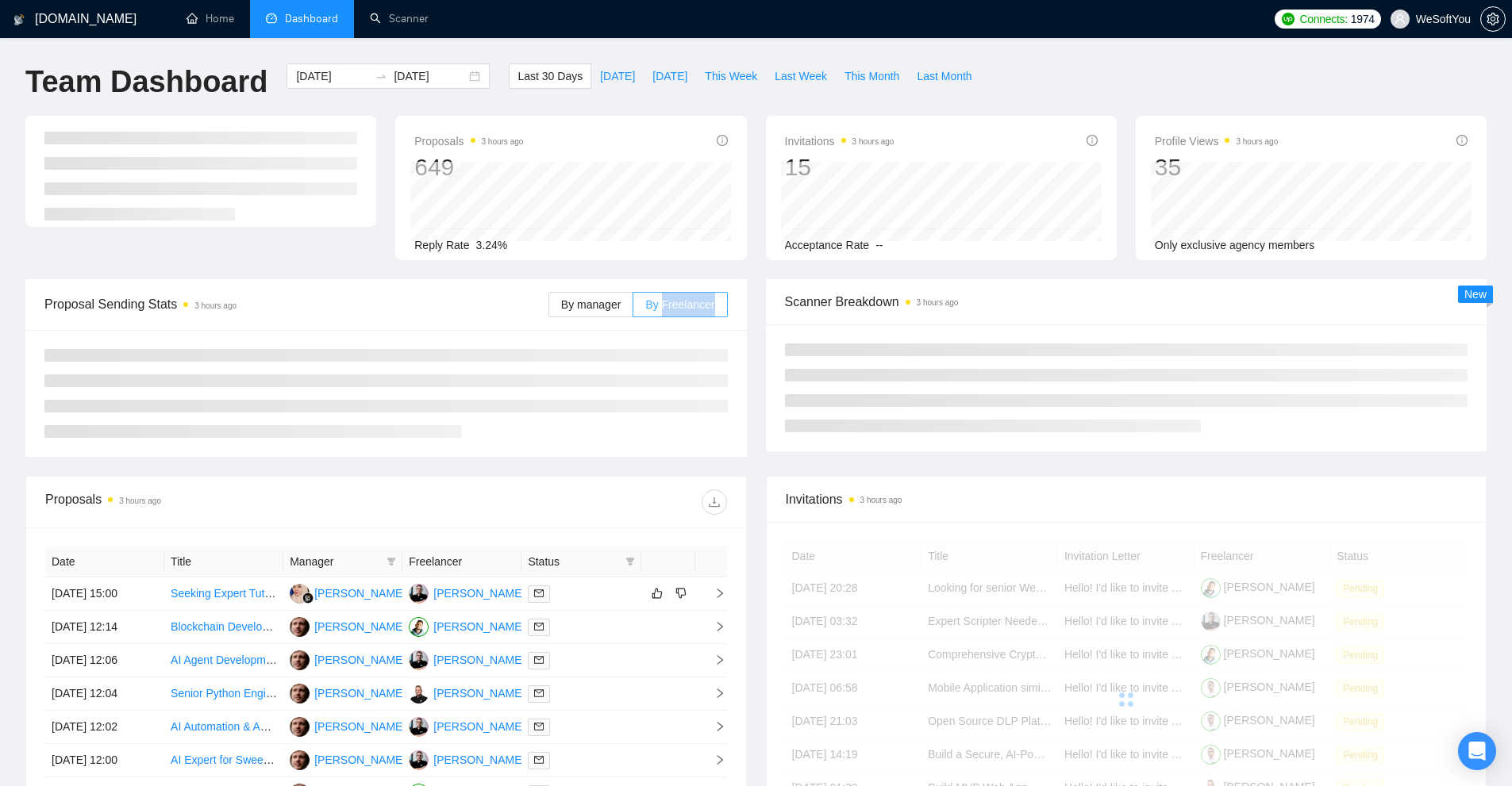
click at [690, 302] on span "By Freelancer" at bounding box center [680, 305] width 69 height 13
click at [633, 308] on input "By Freelancer" at bounding box center [633, 308] width 0 height 0
click at [690, 302] on span "By Freelancer" at bounding box center [680, 305] width 69 height 13
click at [633, 308] on input "By Freelancer" at bounding box center [633, 308] width 0 height 0
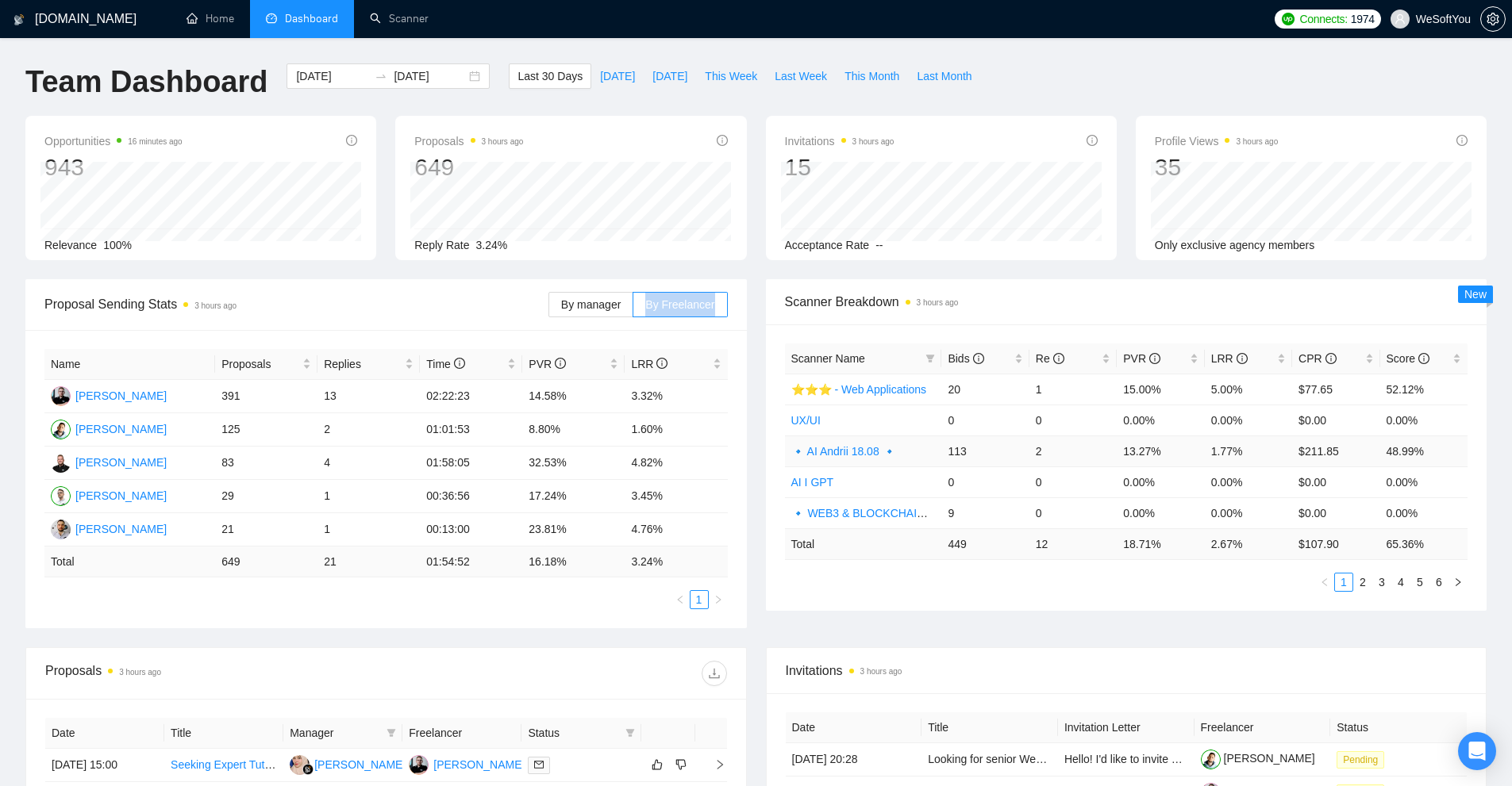
click at [855, 453] on link "🔹 AI Andrii 18.08 🔹" at bounding box center [844, 451] width 105 height 13
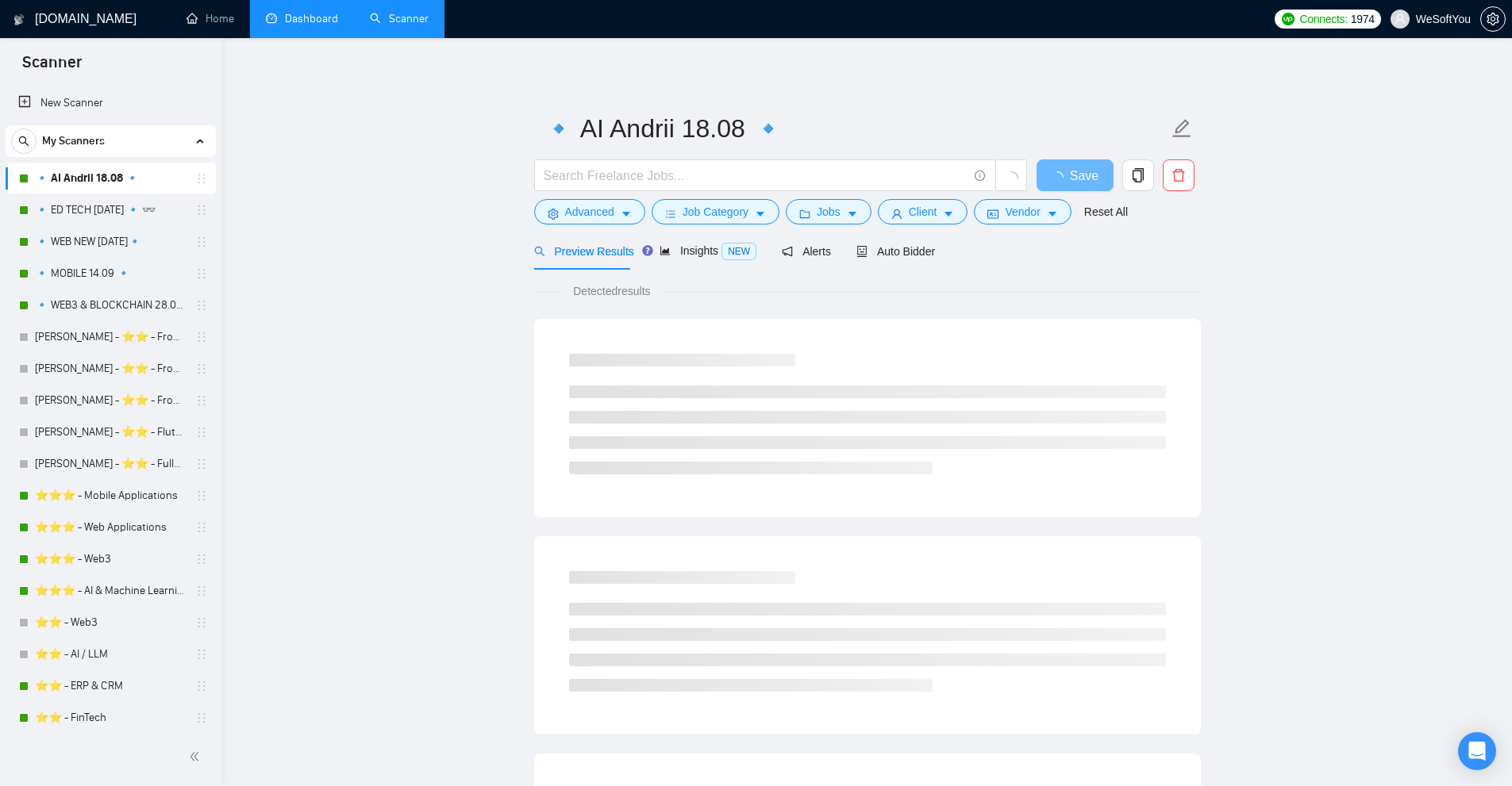
click at [847, 238] on div "Preview Results Insights NEW Alerts Auto Bidder" at bounding box center [735, 250] width 402 height 37
click at [882, 250] on span "Auto Bidder" at bounding box center [895, 251] width 79 height 13
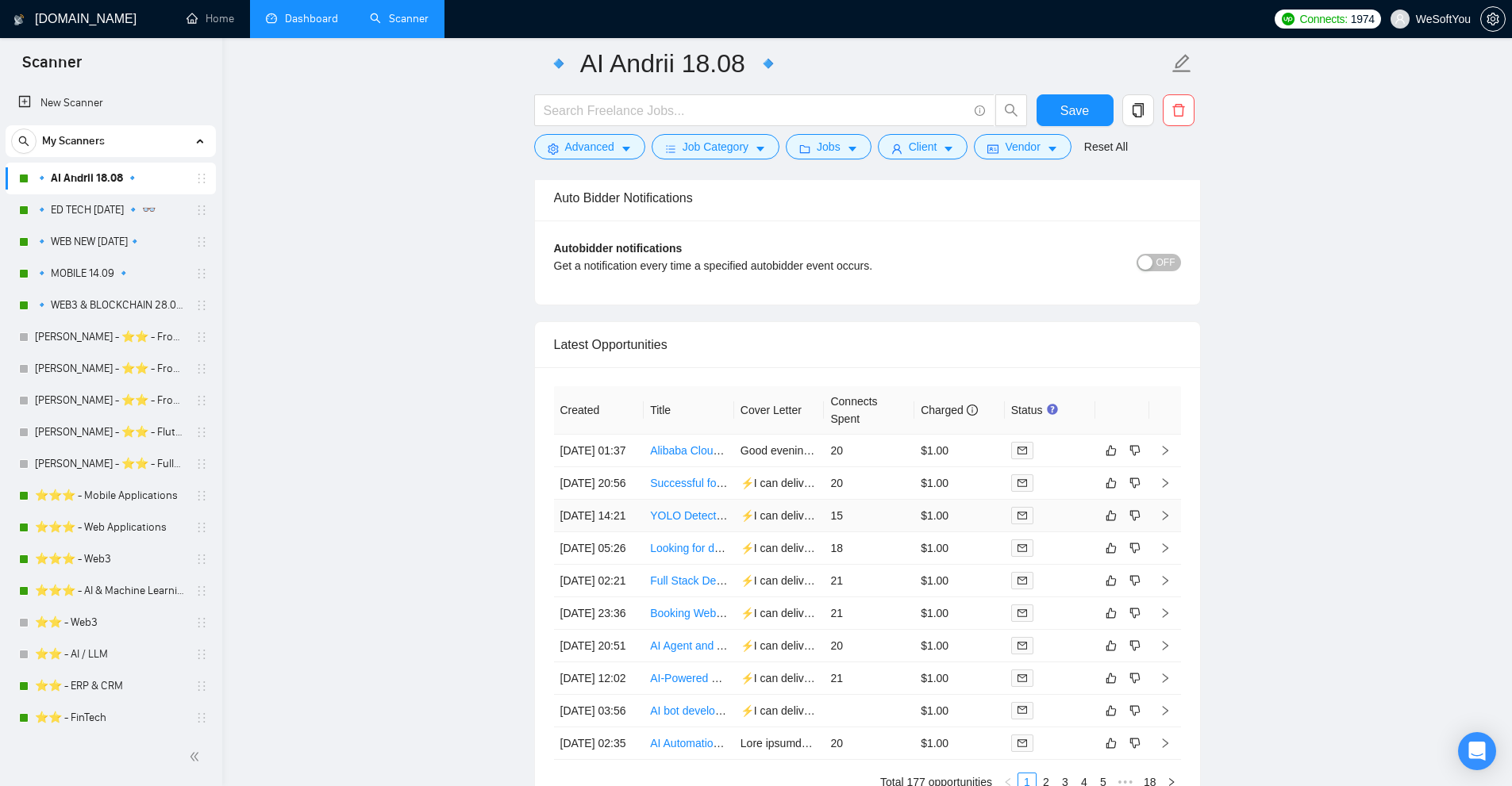
scroll to position [3967, 0]
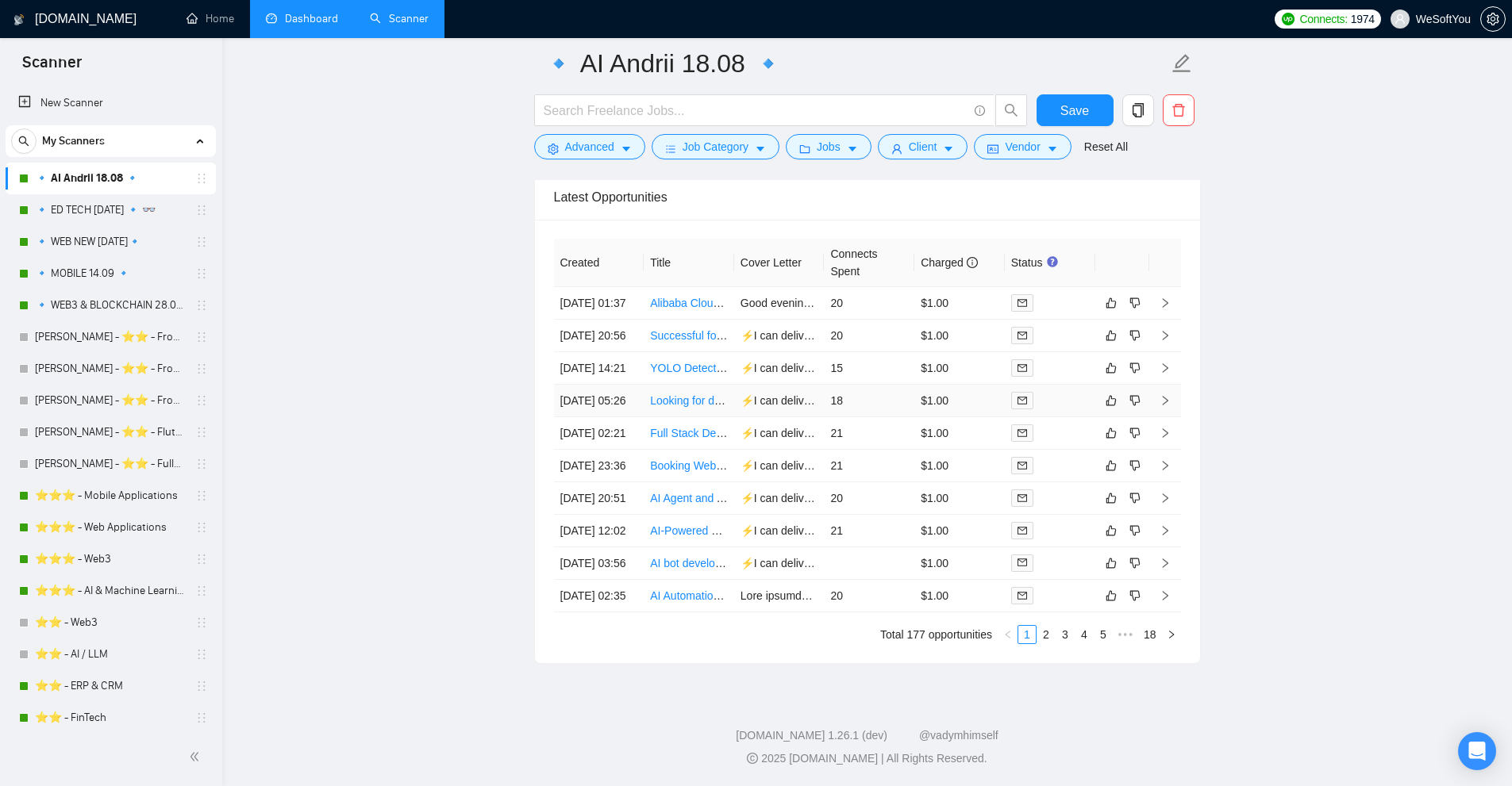
click at [845, 384] on td "18" at bounding box center [869, 401] width 91 height 33
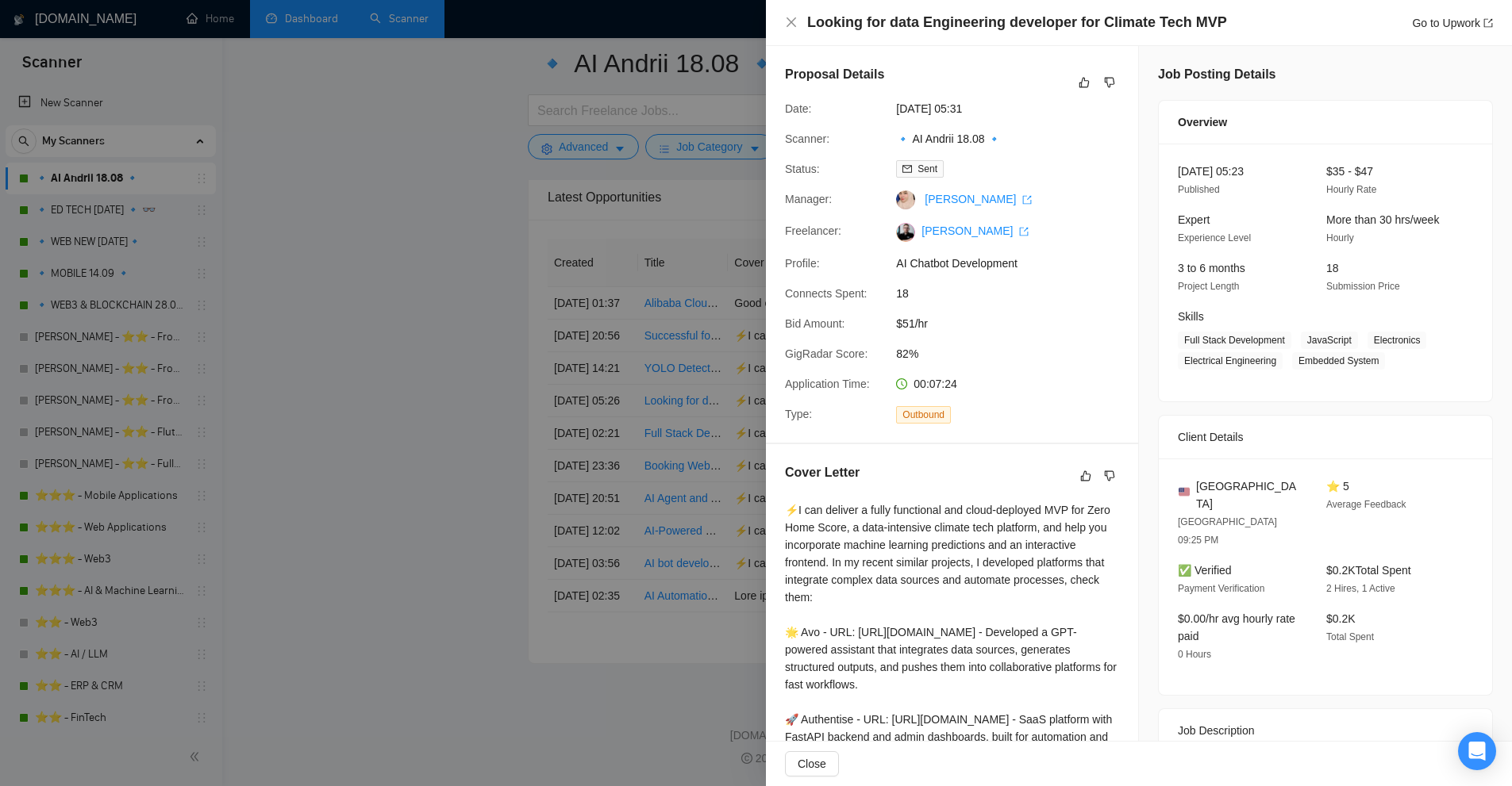
scroll to position [80, 0]
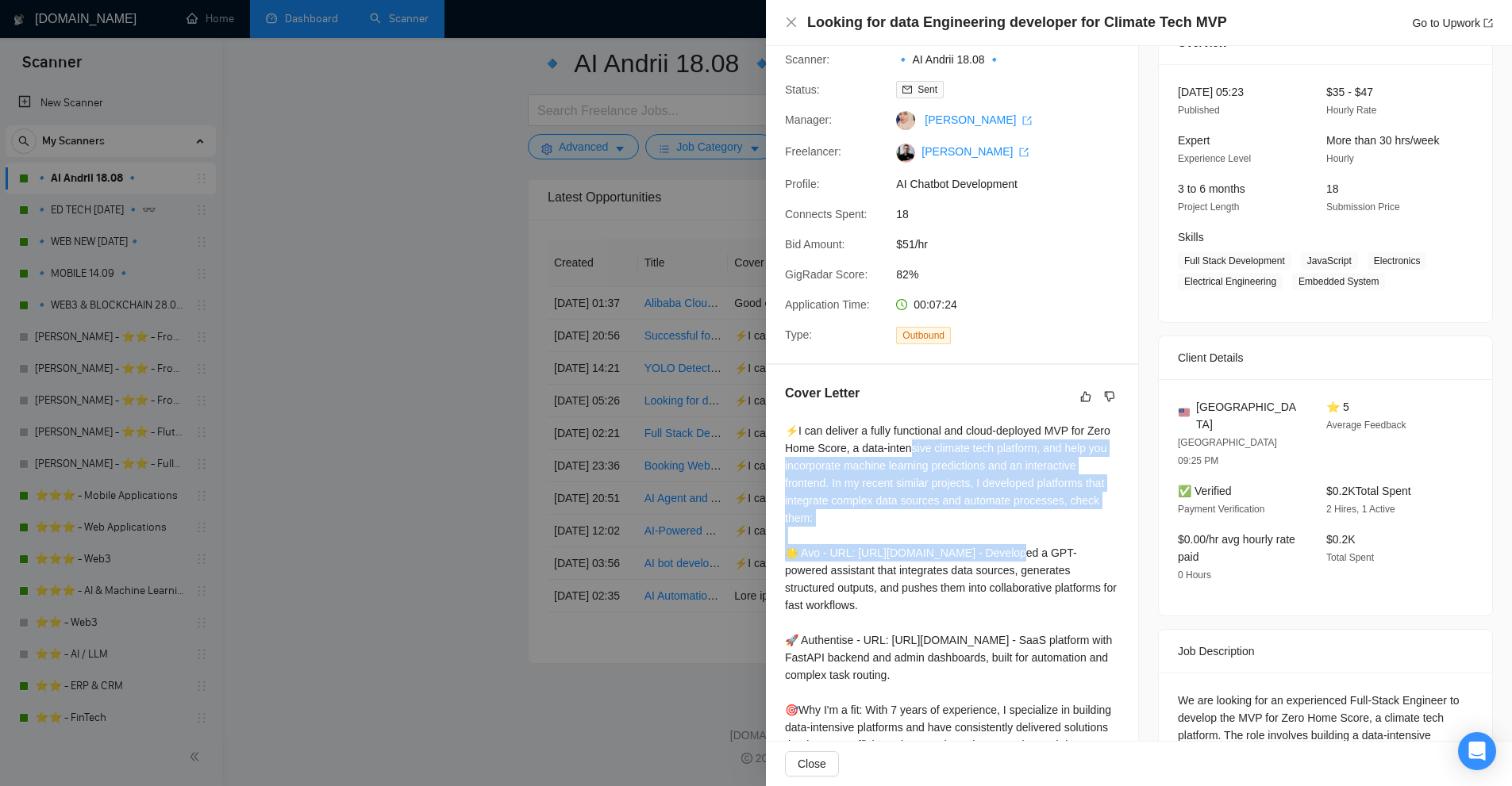
drag, startPoint x: 910, startPoint y: 452, endPoint x: 998, endPoint y: 523, distance: 113.1
click at [997, 546] on div "⚡️I can deliver a fully functional and cloud-deployed MVP for Zero Home Score, …" at bounding box center [952, 640] width 334 height 436
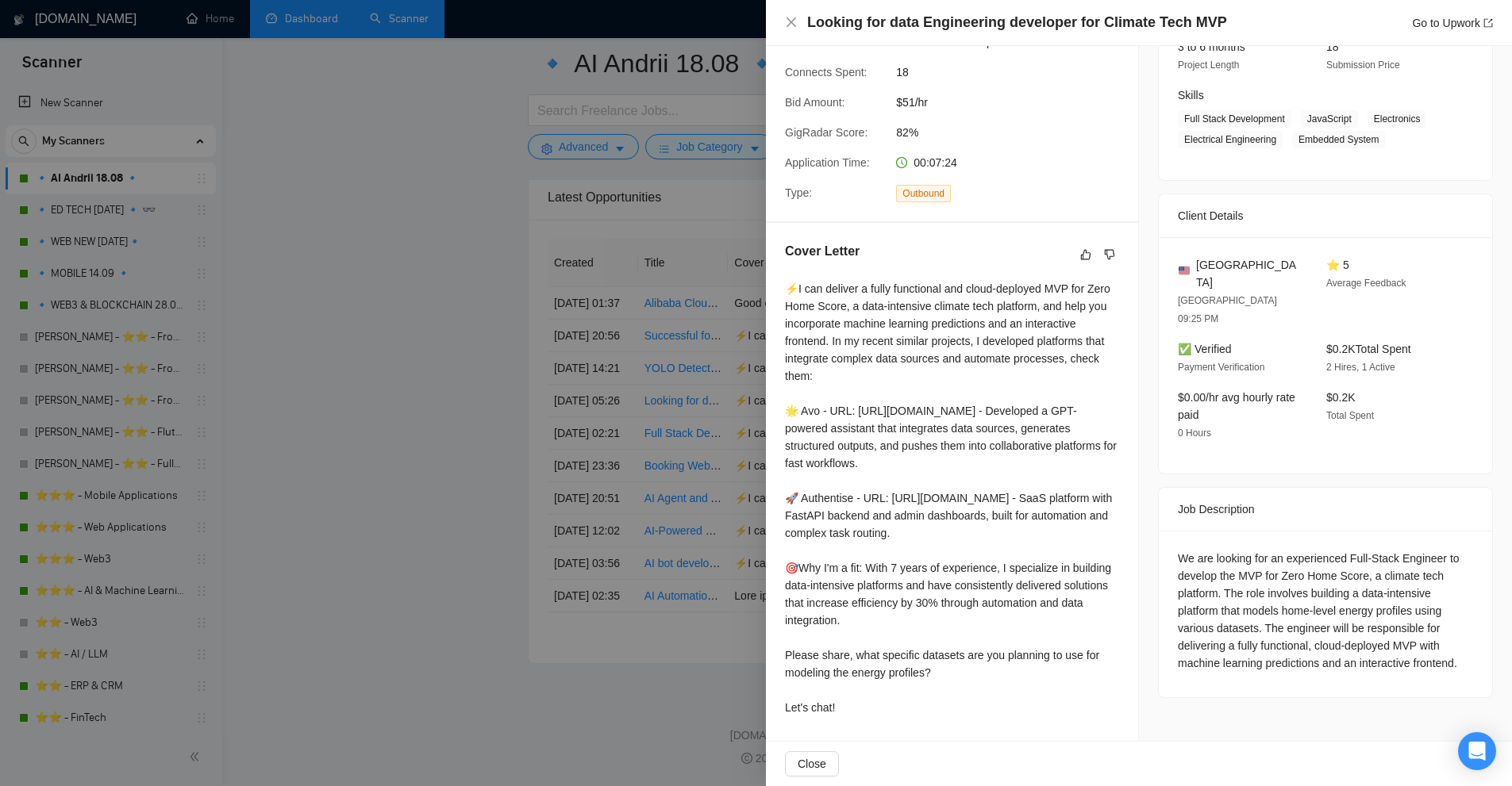
click at [995, 502] on div "⚡️I can deliver a fully functional and cloud-deployed MVP for Zero Home Score, …" at bounding box center [952, 498] width 334 height 436
click at [689, 445] on div at bounding box center [756, 393] width 1512 height 786
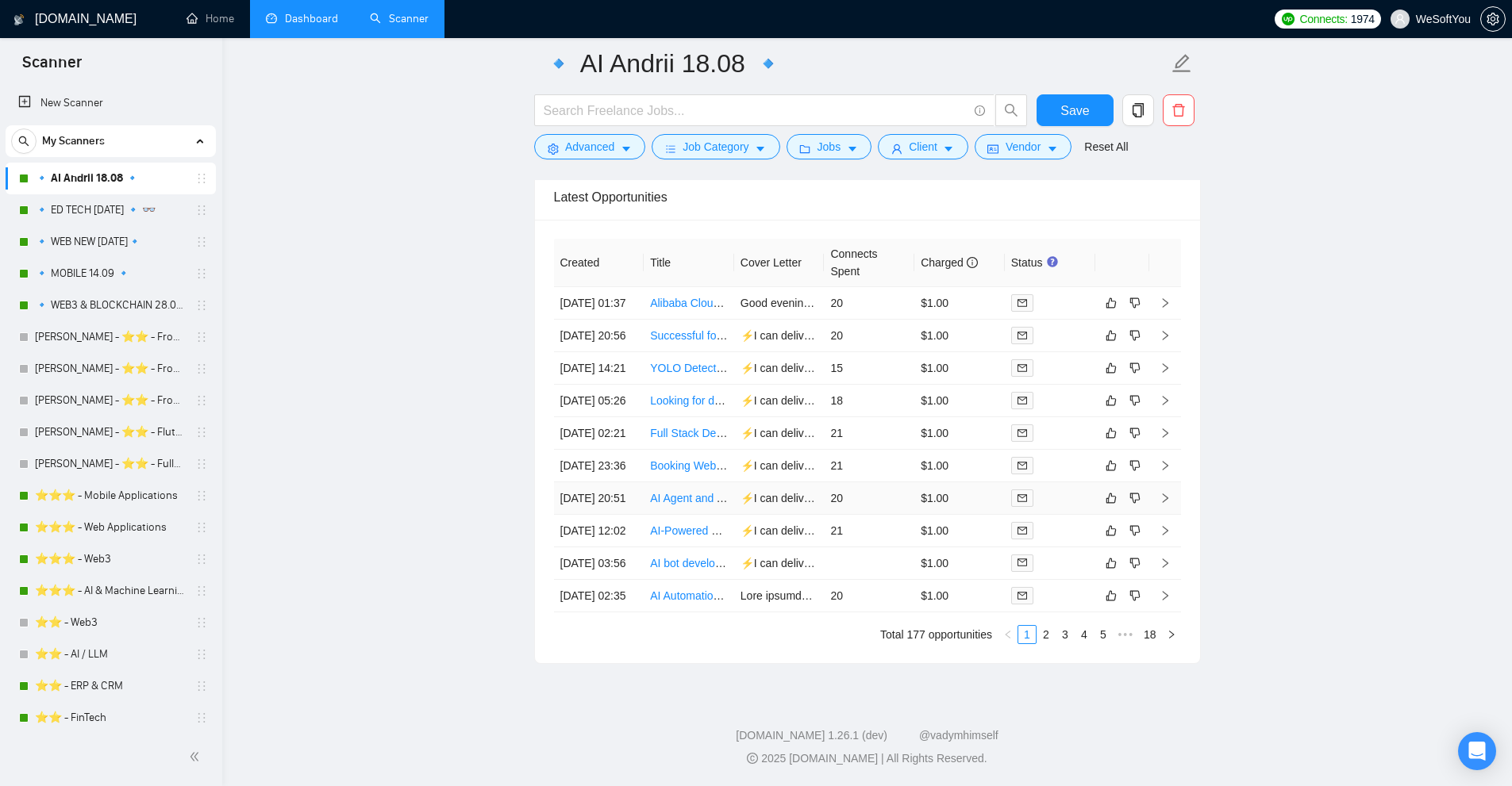
click at [870, 482] on td "20" at bounding box center [869, 499] width 91 height 33
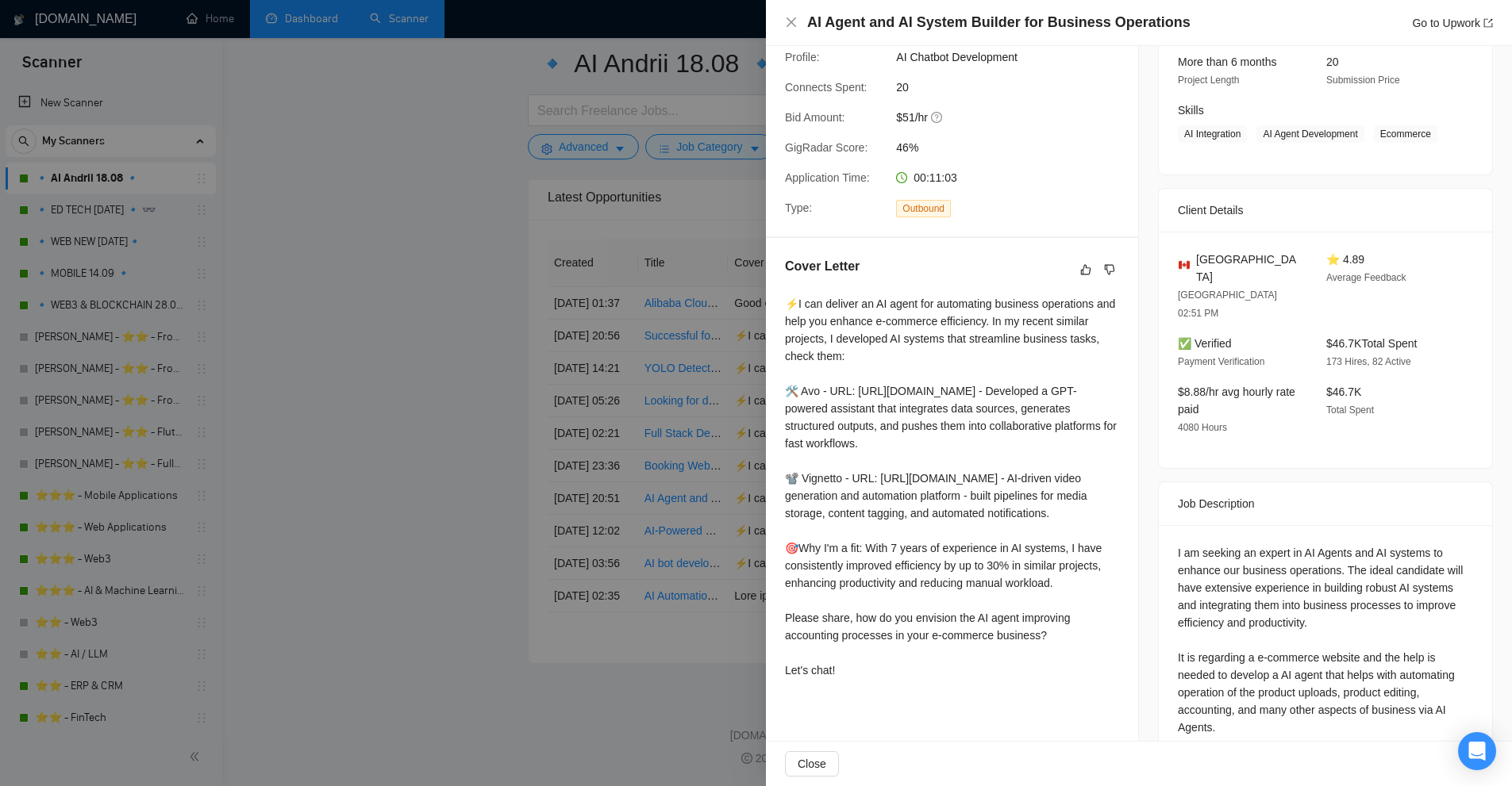
click at [627, 352] on div at bounding box center [756, 393] width 1512 height 786
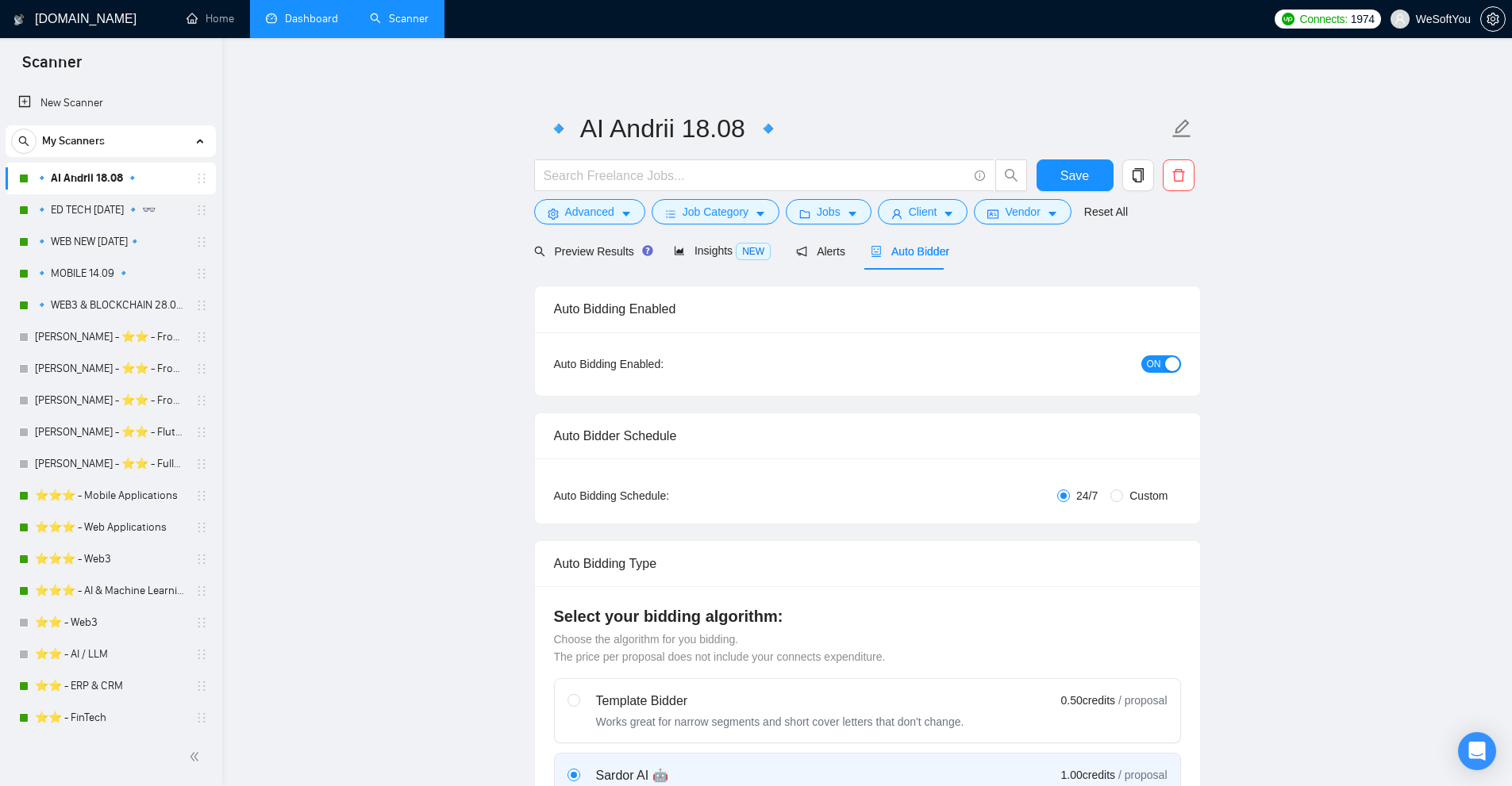
click at [327, 25] on link "Dashboard" at bounding box center [302, 18] width 73 height 14
